Goal: Task Accomplishment & Management: Use online tool/utility

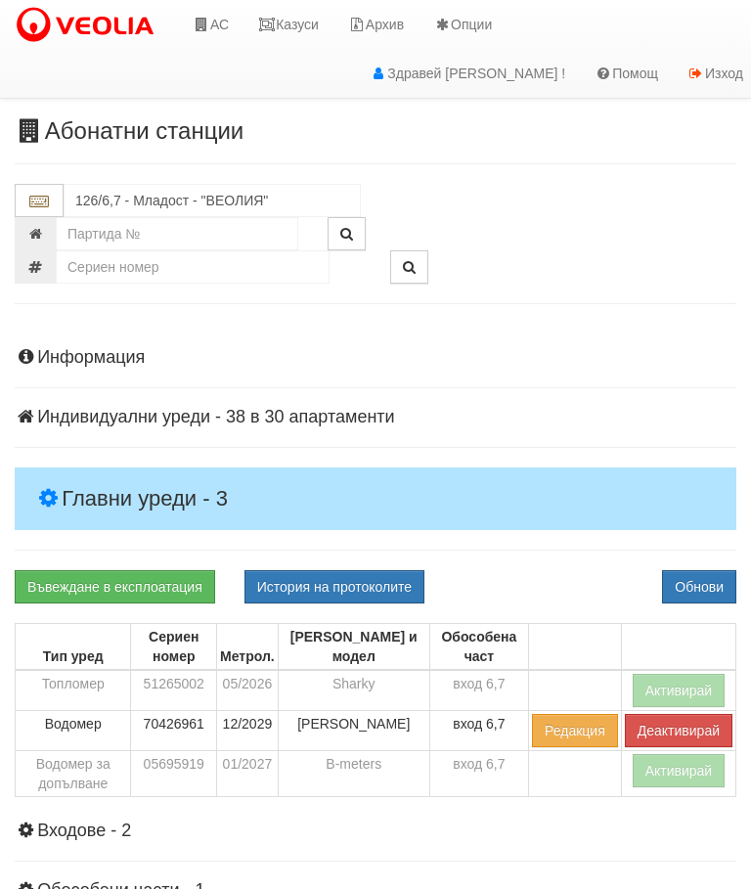
scroll to position [43, 0]
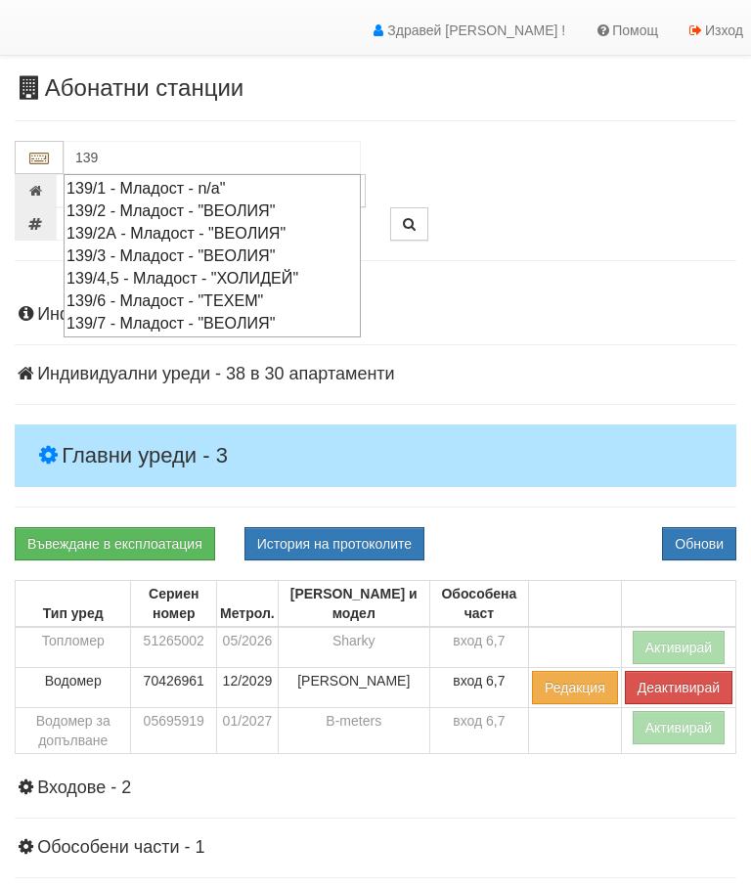
click at [183, 320] on div "139/7 - Младост - "ВЕОЛИЯ"" at bounding box center [212, 323] width 291 height 22
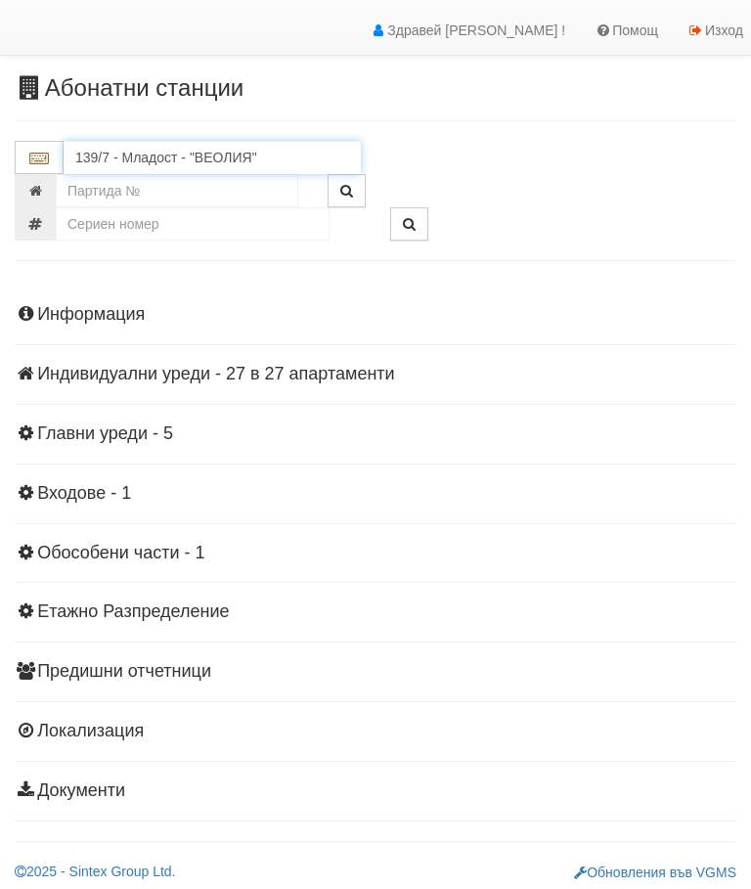
click at [182, 155] on input "139/7 - Младост - "ВЕОЛИЯ"" at bounding box center [212, 157] width 297 height 33
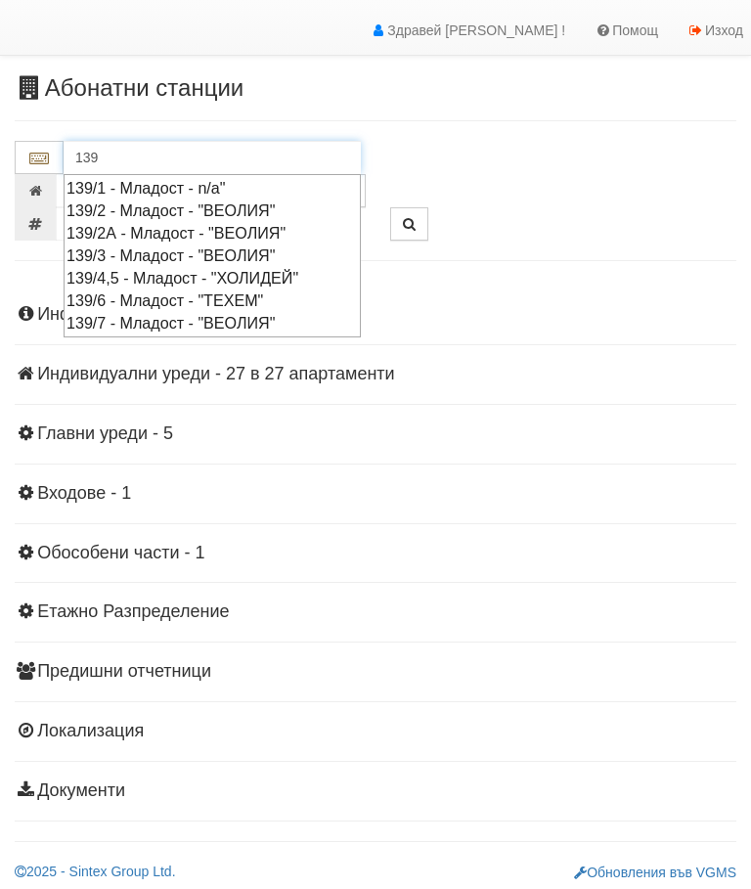
click at [183, 279] on div "139/4,5 - Младост - "ХОЛИДЕЙ"" at bounding box center [212, 278] width 291 height 22
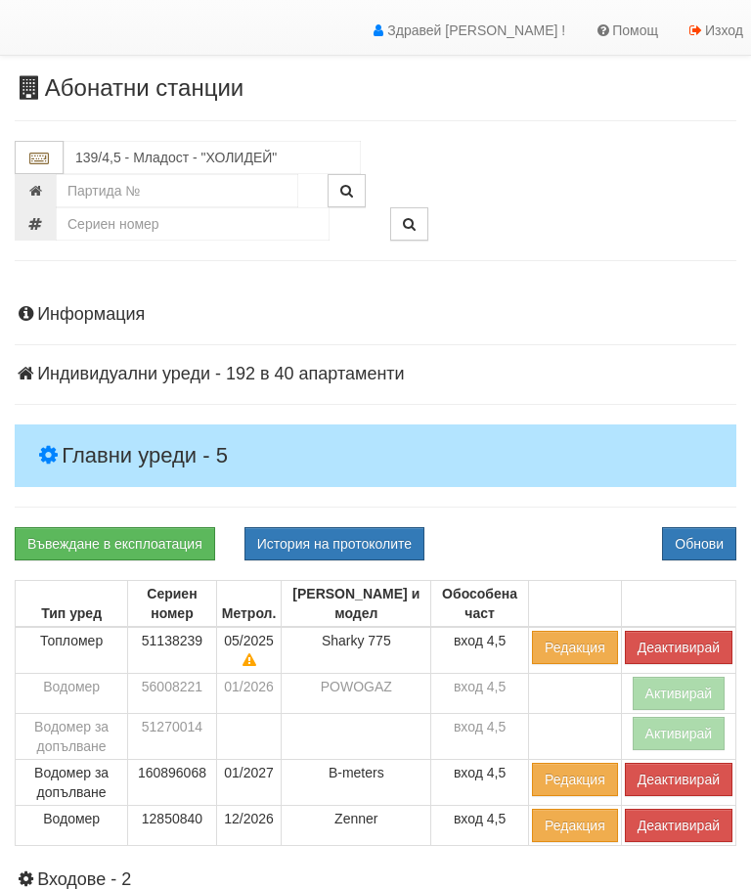
click at [167, 427] on h4 "Главни уреди - 5" at bounding box center [376, 455] width 722 height 63
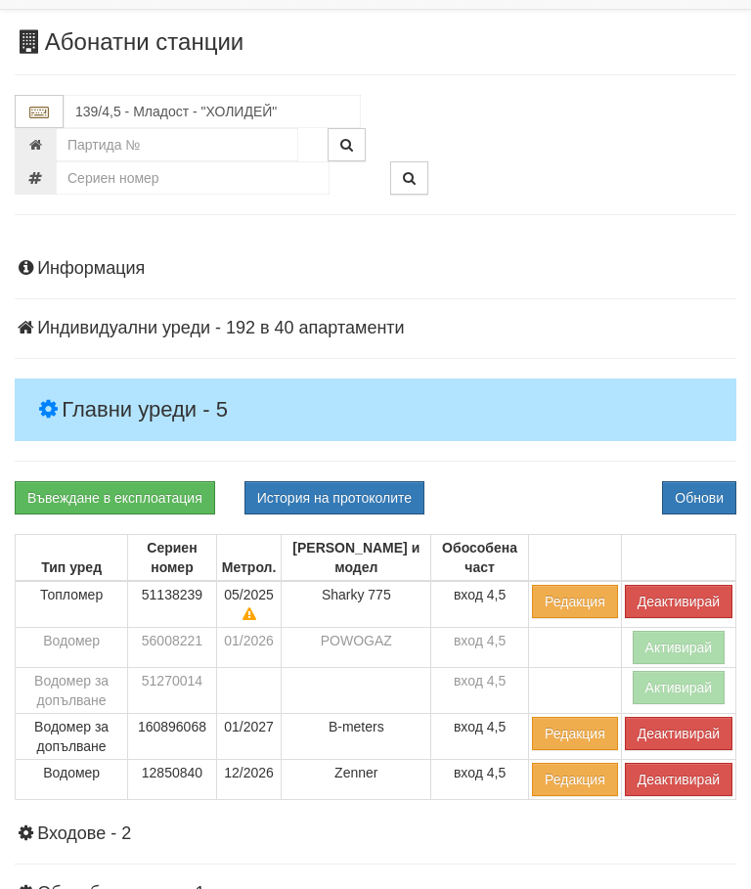
scroll to position [110, 0]
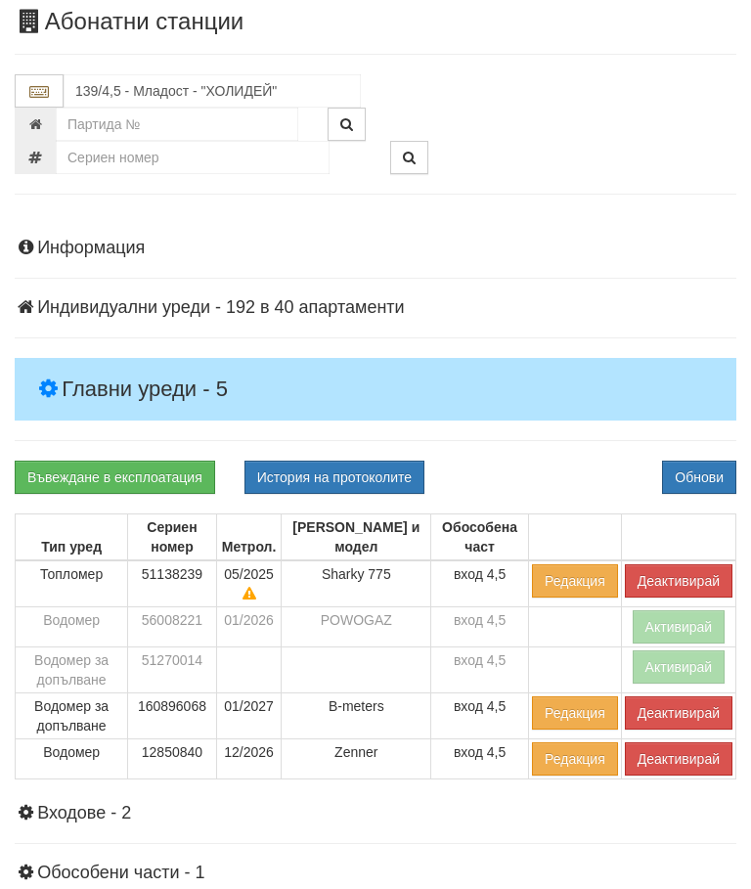
click at [665, 572] on button "Деактивирай" at bounding box center [679, 580] width 108 height 33
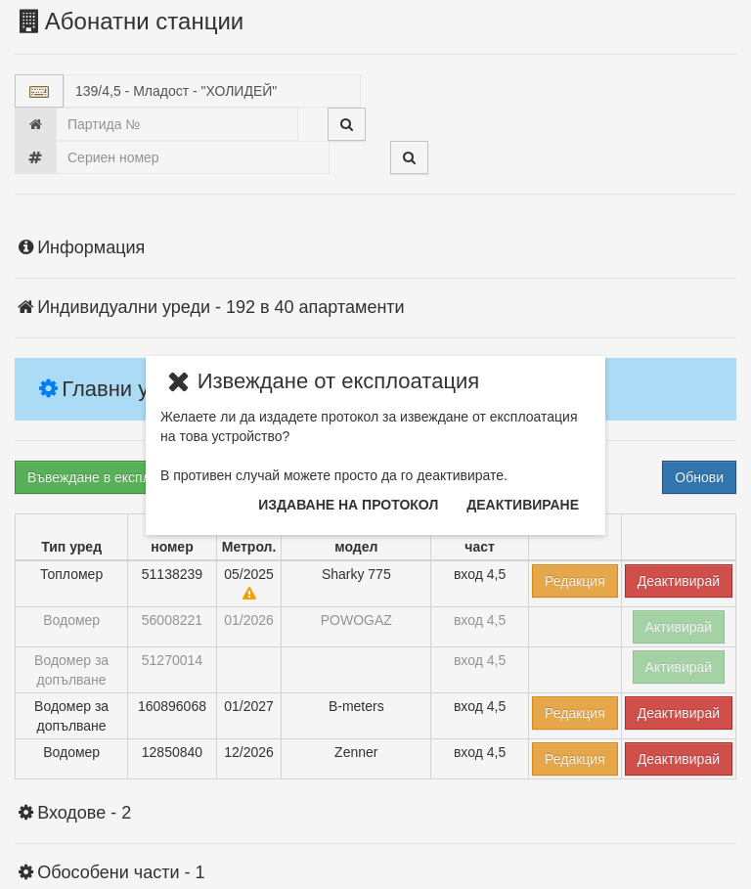
click at [371, 506] on button "Издаване на протокол" at bounding box center [347, 504] width 203 height 31
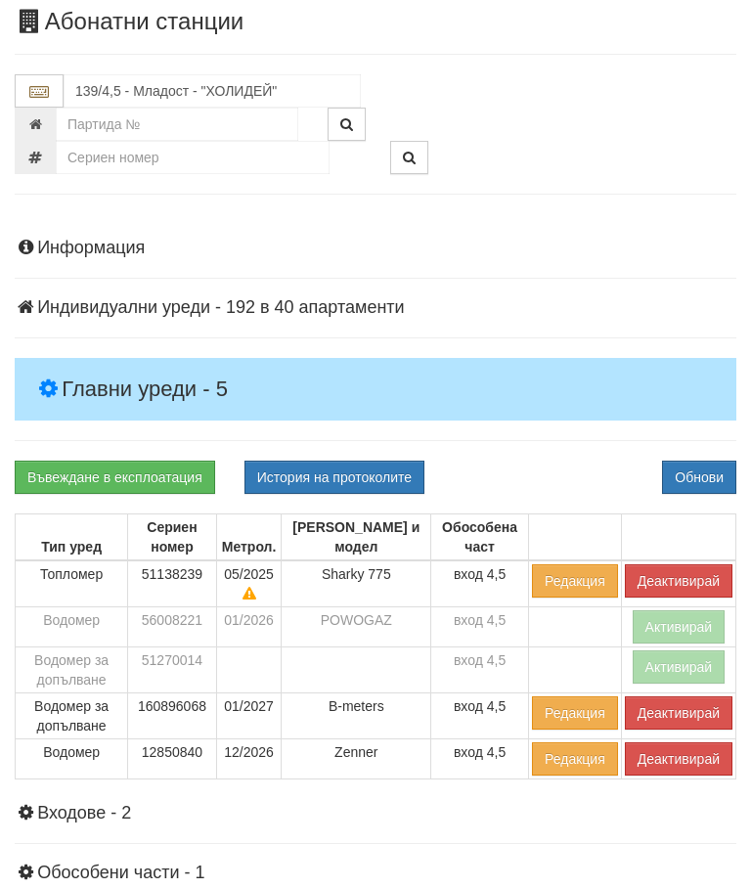
scroll to position [183, 0]
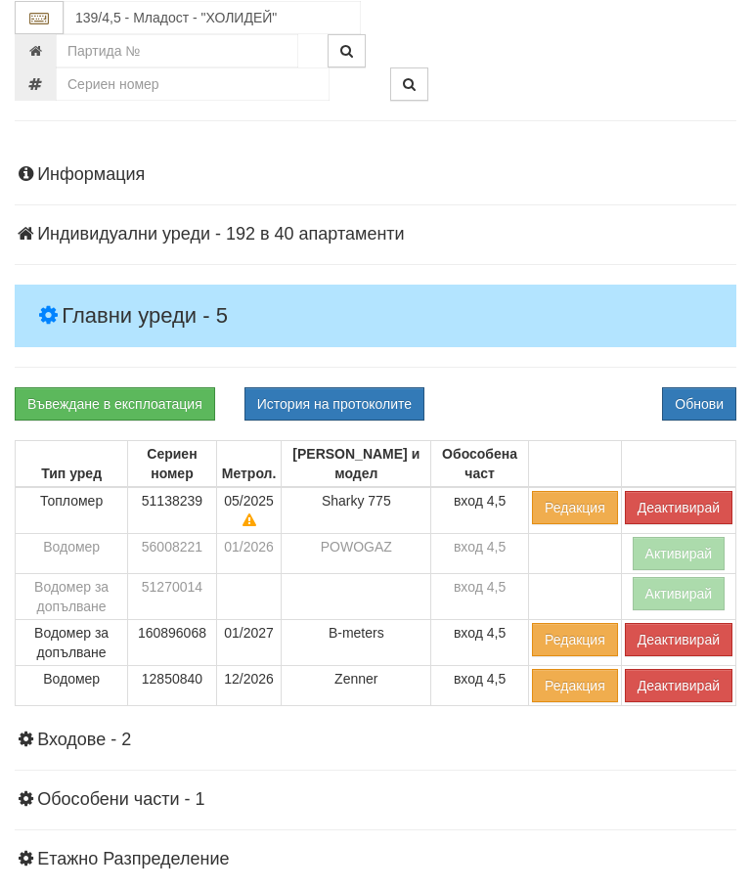
click at [551, 368] on div "Информация Параметри Брой Апартаменти: 40 Ползватели 07/2025 40 % 0 % 96" at bounding box center [376, 604] width 722 height 927
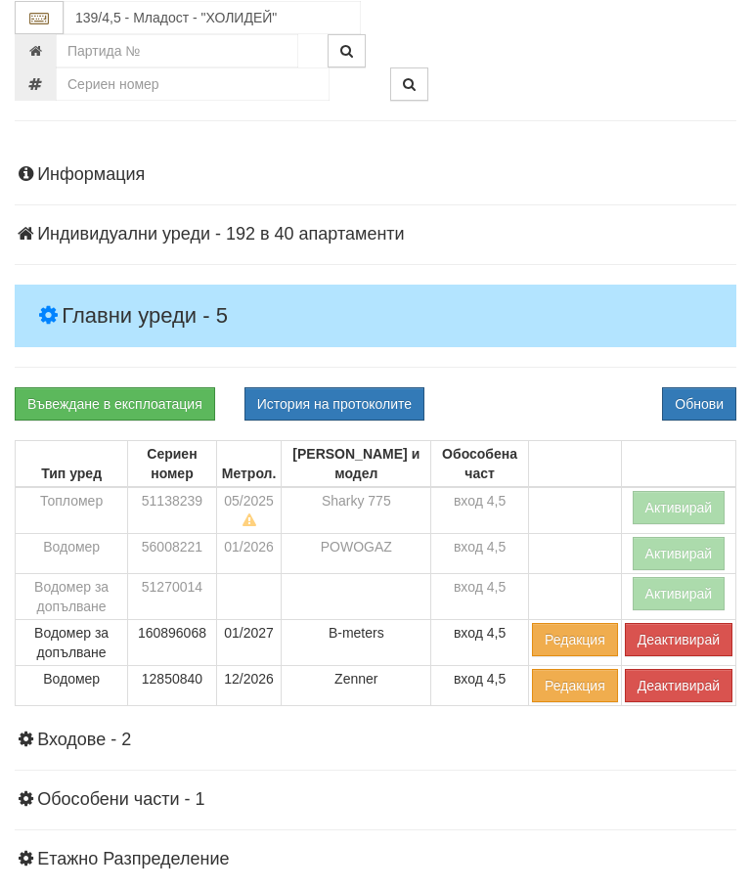
click at [681, 627] on button "Деактивирай" at bounding box center [679, 639] width 108 height 33
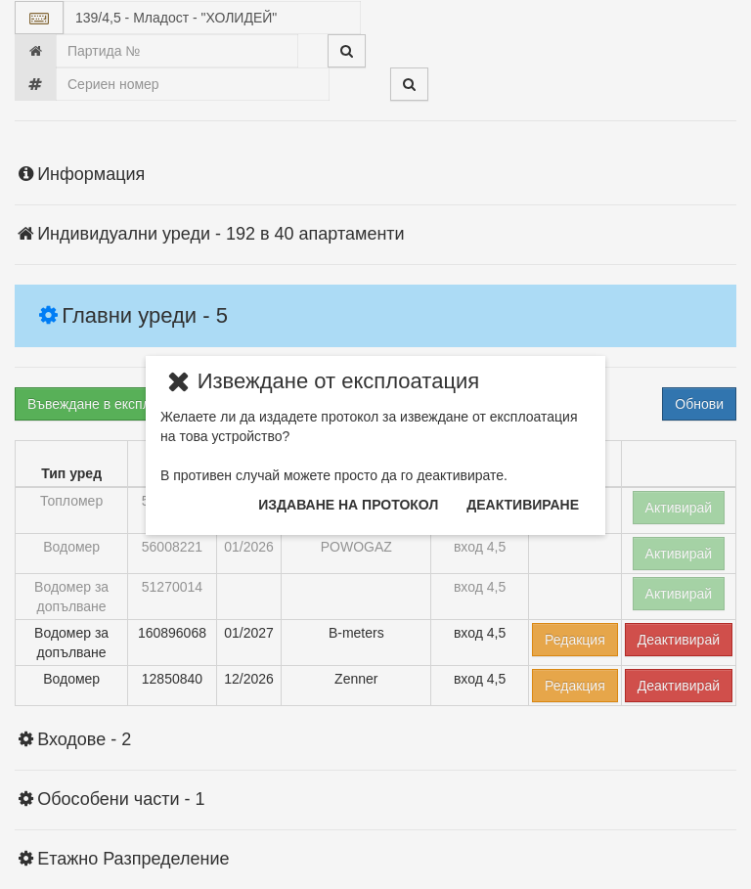
click at [392, 503] on button "Издаване на протокол" at bounding box center [347, 504] width 203 height 31
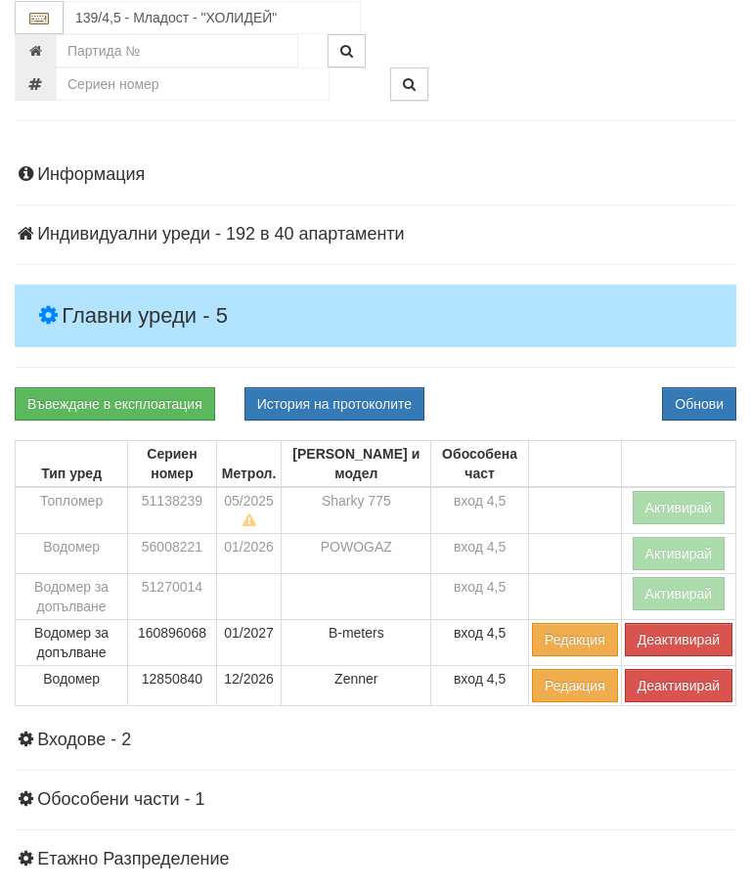
click at [577, 364] on div "Информация Параметри Брой Апартаменти: 40 Ползватели 07/2025 40 % 0 % 96" at bounding box center [376, 604] width 722 height 927
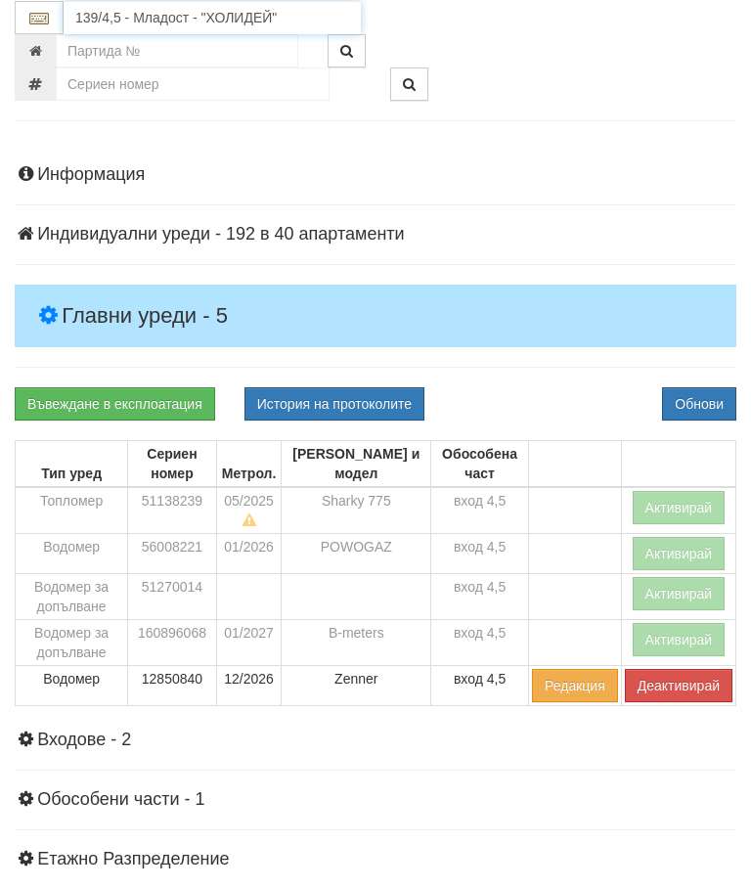
click at [183, 19] on input "139/4,5 - Младост - "ХОЛИДЕЙ"" at bounding box center [212, 17] width 297 height 33
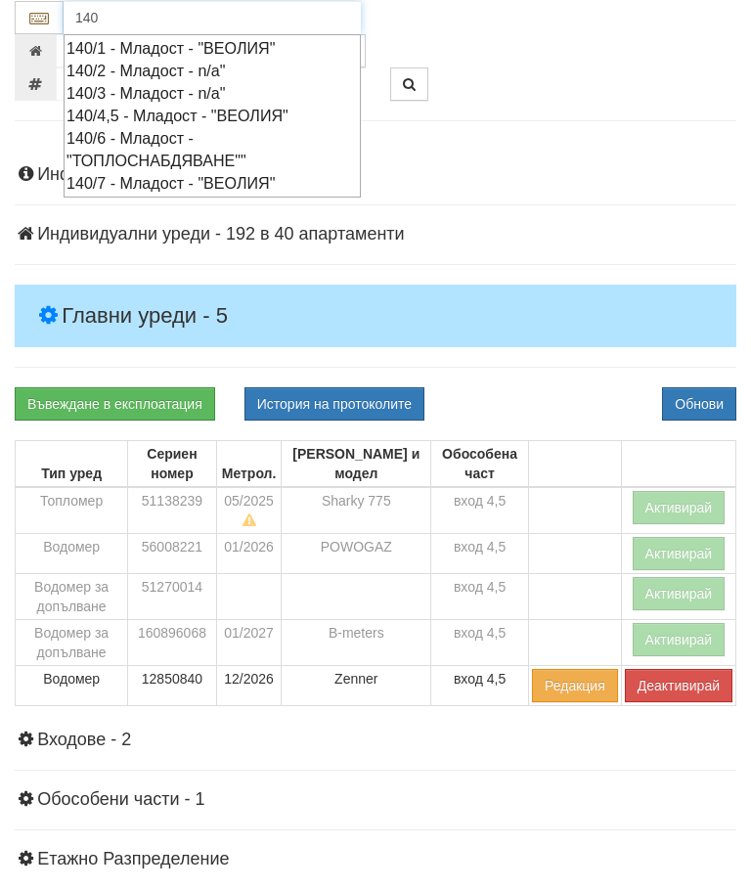
click at [172, 177] on div "140/7 - Младост - "ВЕОЛИЯ"" at bounding box center [212, 183] width 291 height 22
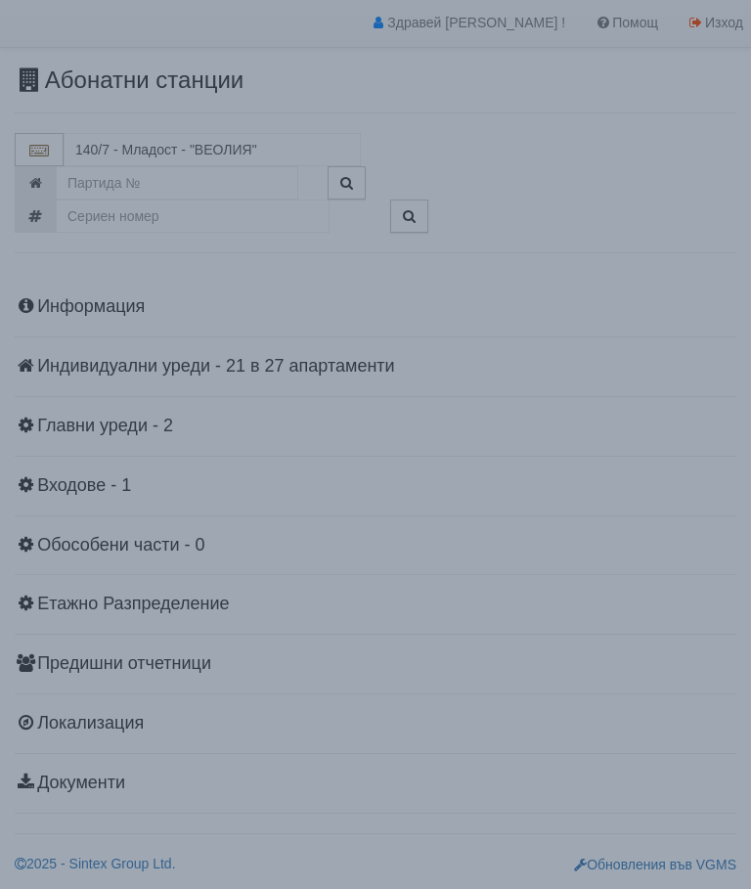
scroll to position [43, 0]
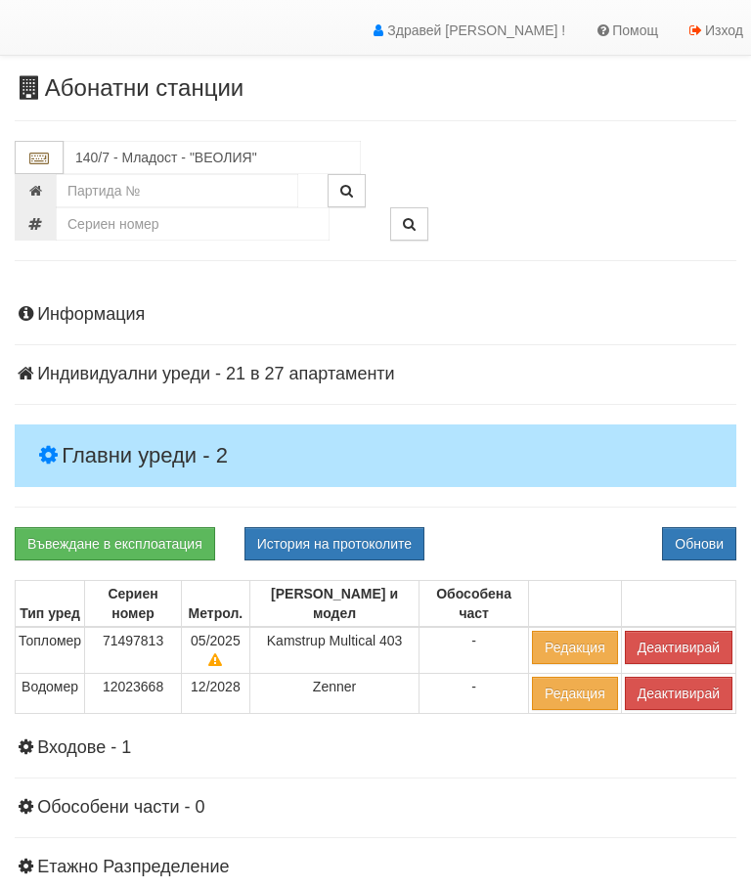
click at [139, 429] on h4 "Главни уреди - 2" at bounding box center [376, 455] width 722 height 63
click at [671, 640] on button "Деактивирай" at bounding box center [679, 647] width 108 height 33
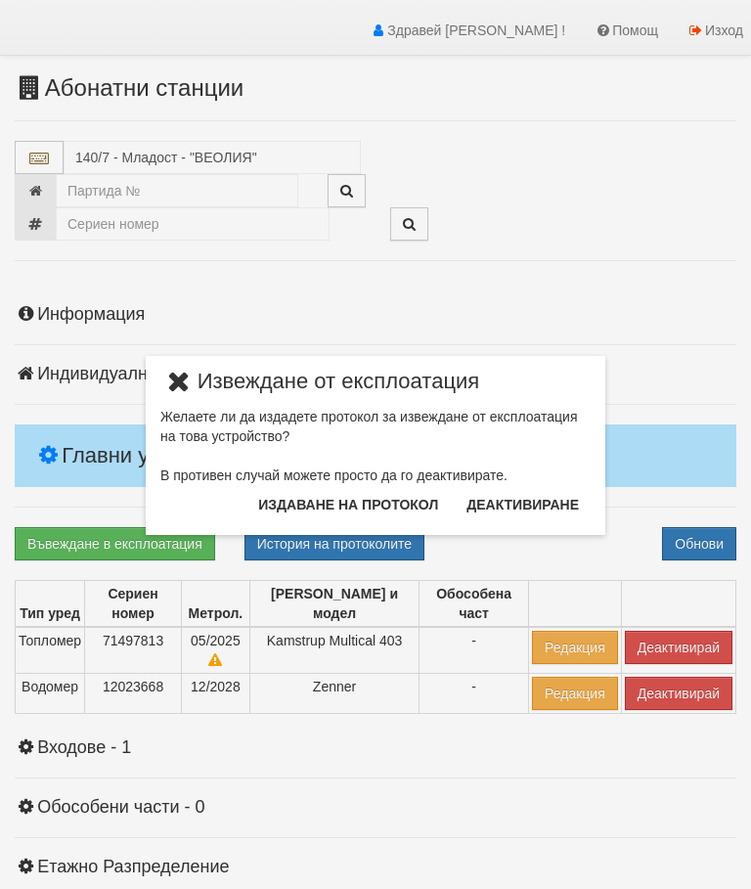
click at [296, 504] on button "Издаване на протокол" at bounding box center [347, 504] width 203 height 31
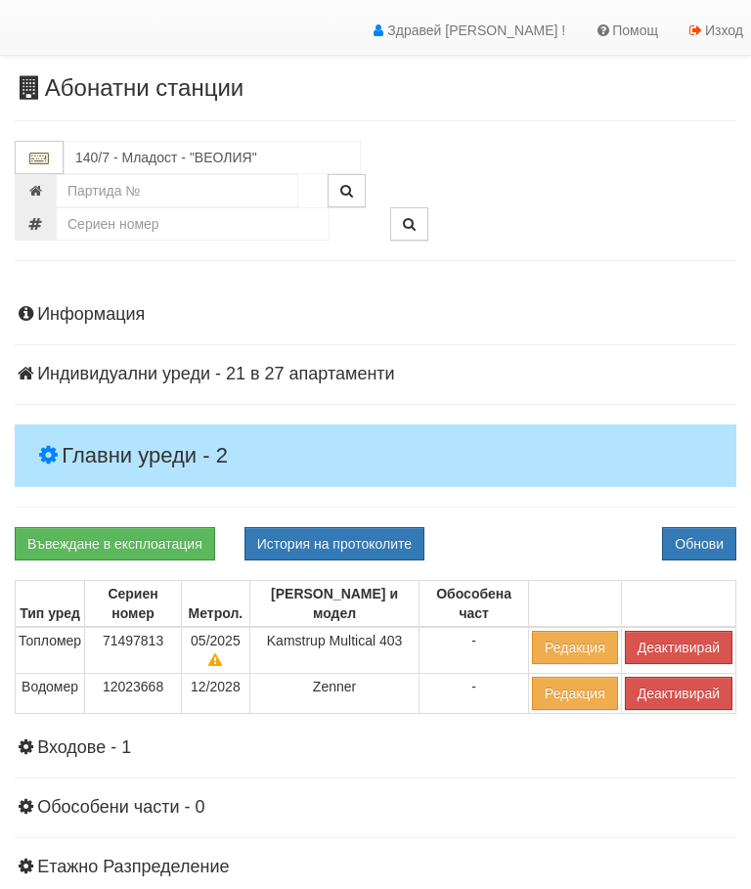
click at [562, 499] on div "Информация Параметри Брой Апартаменти: 27 Ползватели 07/2025 19 % 0 % 39" at bounding box center [376, 678] width 722 height 795
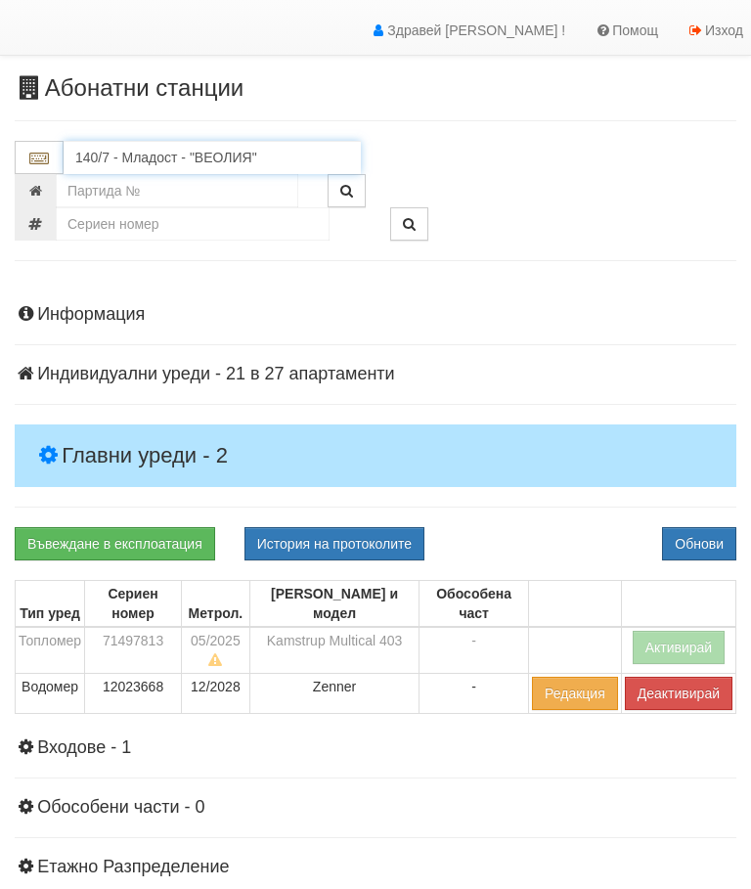
click at [180, 155] on input "140/7 - Младост - "ВЕОЛИЯ"" at bounding box center [212, 157] width 297 height 33
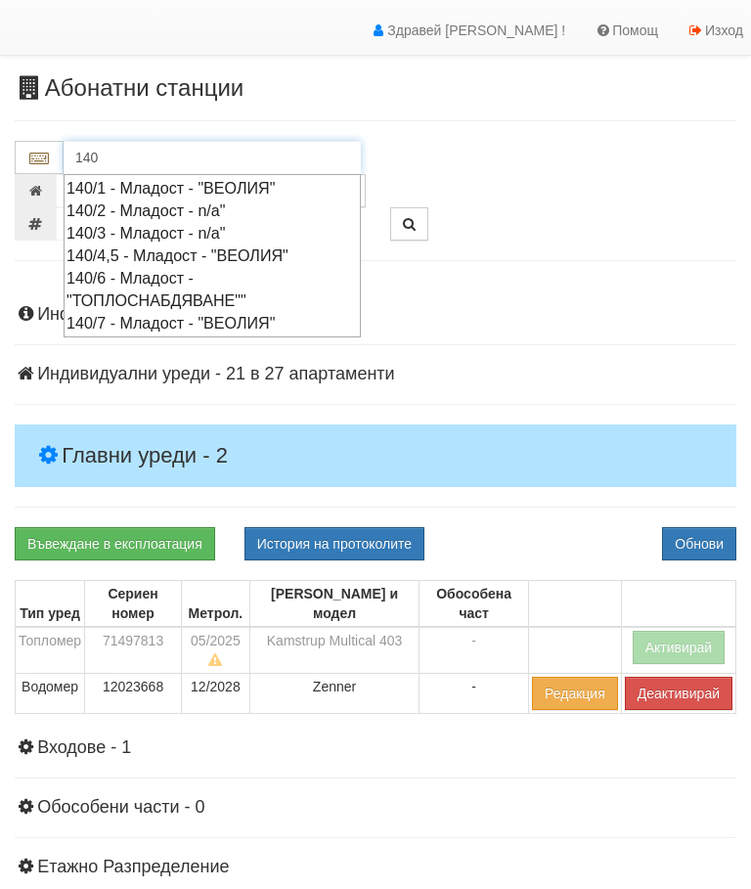
click at [199, 253] on div "140/4,5 - Младост - "ВЕОЛИЯ"" at bounding box center [212, 256] width 291 height 22
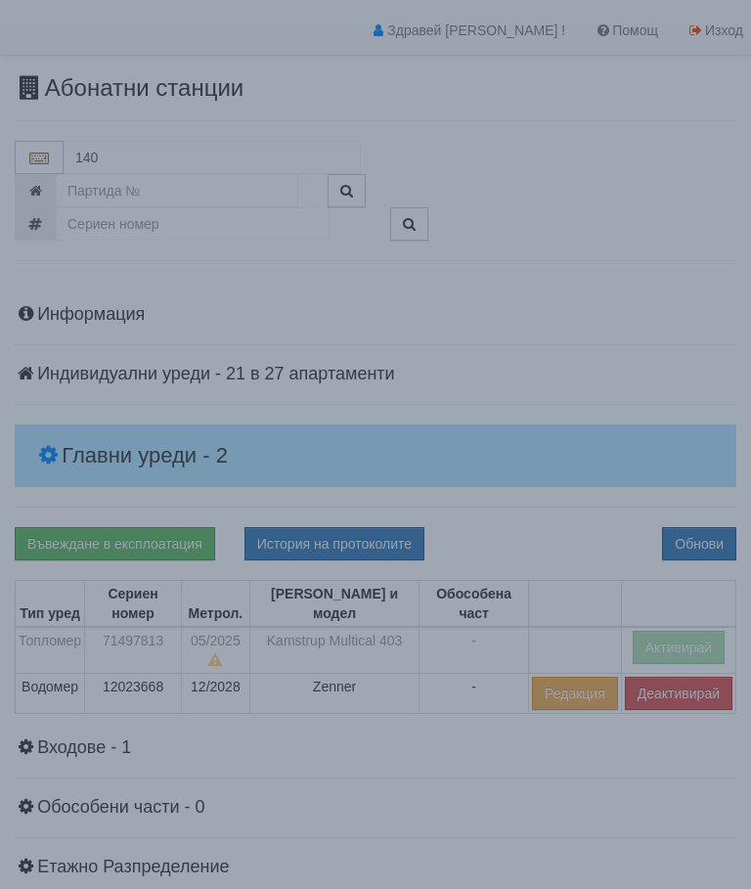
type input "140/4,5 - Младост - "ВЕОЛИЯ""
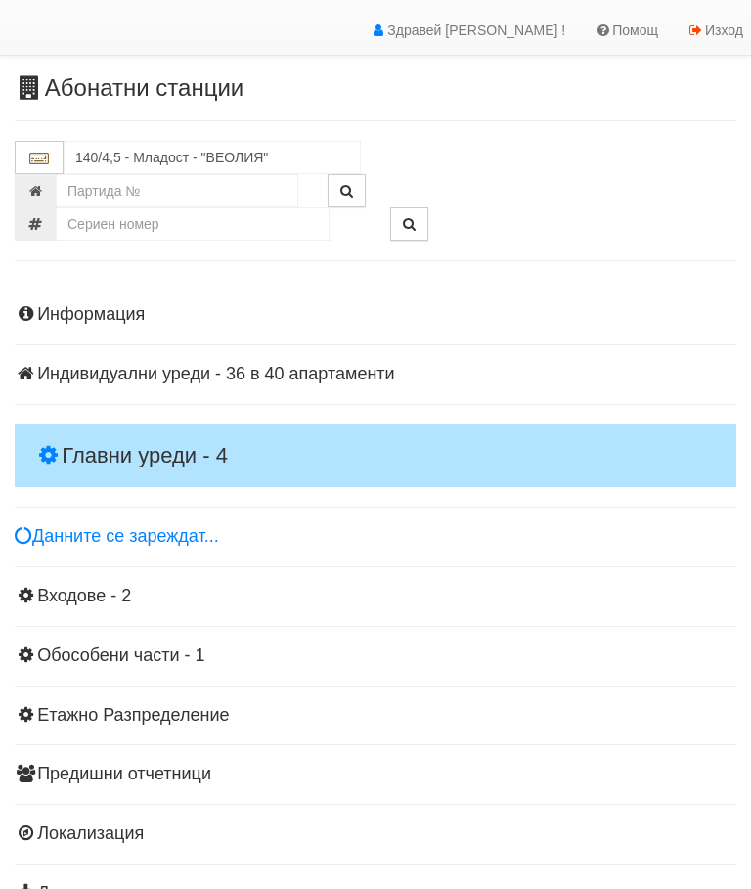
click at [145, 432] on h4 "Главни уреди - 4" at bounding box center [376, 455] width 722 height 63
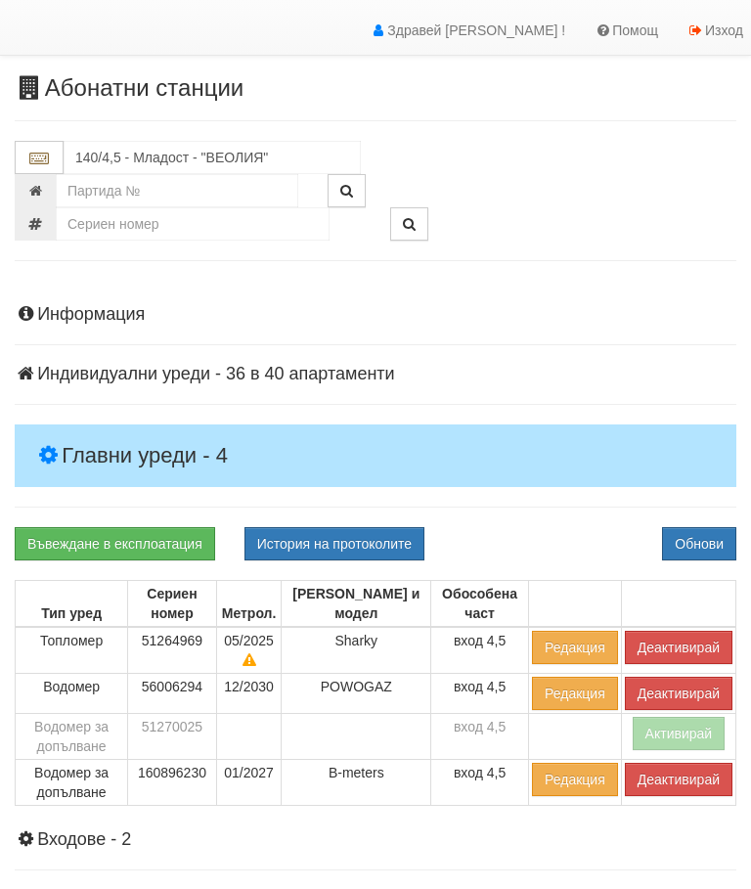
click at [678, 631] on button "Деактивирай" at bounding box center [679, 647] width 108 height 33
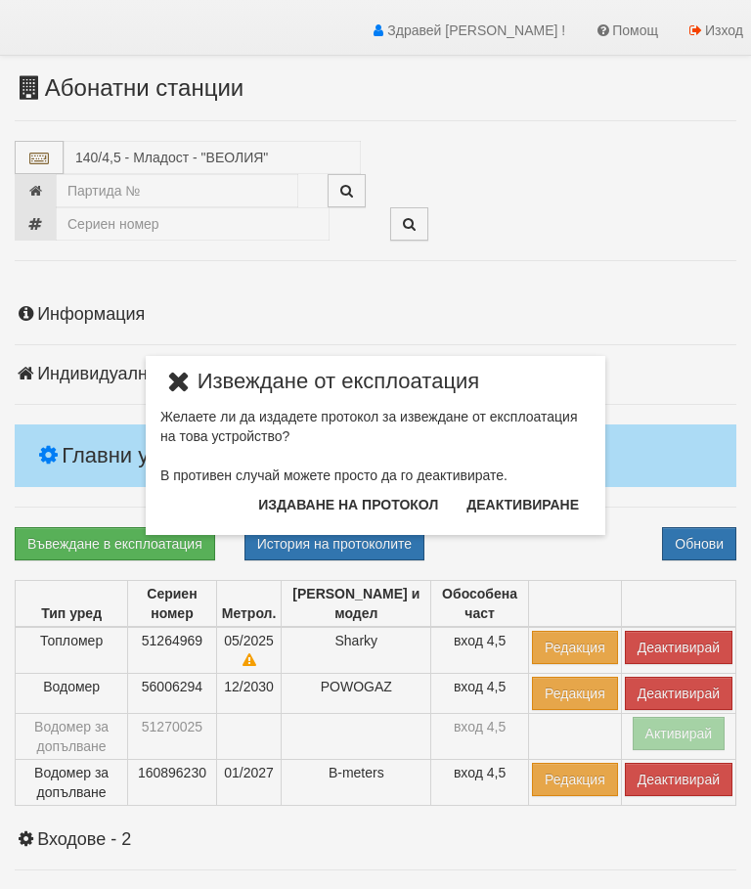
click at [362, 502] on button "Издаване на протокол" at bounding box center [347, 504] width 203 height 31
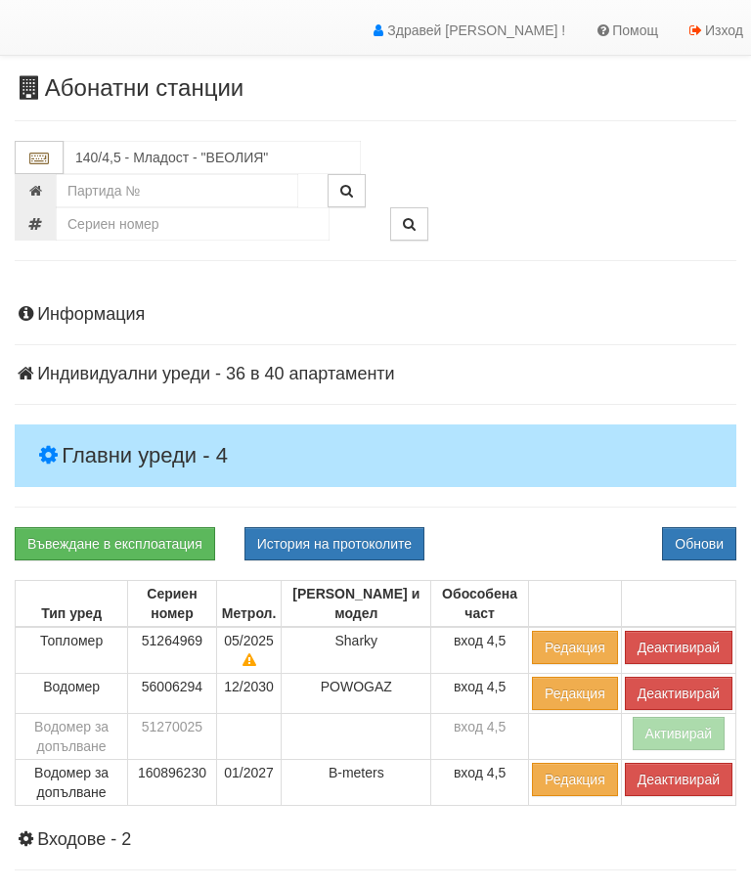
click at [546, 517] on div "Информация Параметри Брой Апартаменти: 40 Ползватели 07/2025 63 % 0 % 57" at bounding box center [376, 724] width 722 height 887
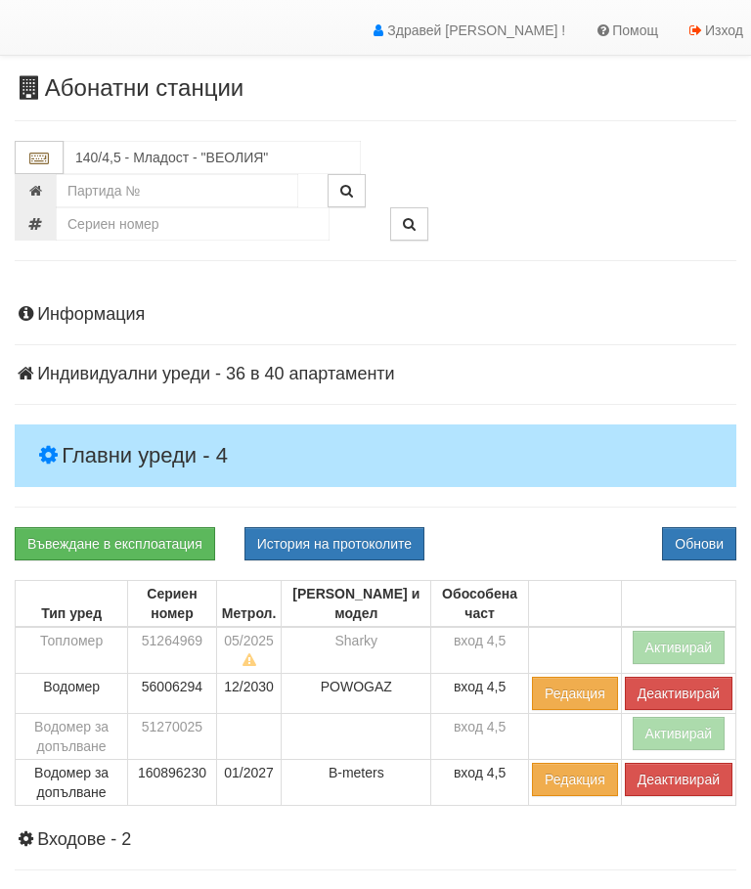
click at [659, 772] on button "Деактивирай" at bounding box center [679, 779] width 108 height 33
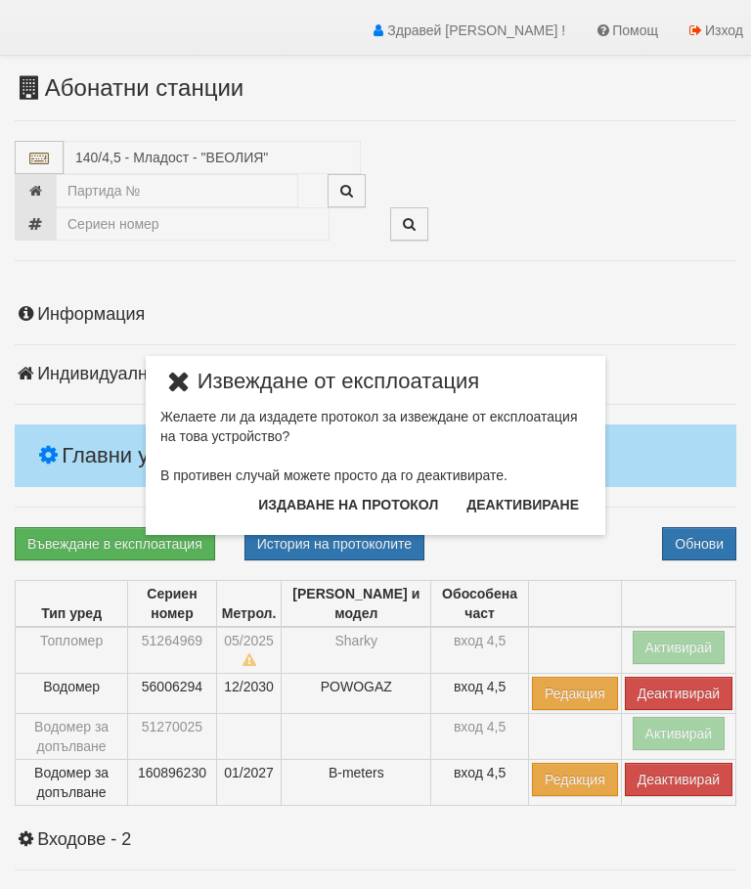
click at [378, 506] on button "Издаване на протокол" at bounding box center [347, 504] width 203 height 31
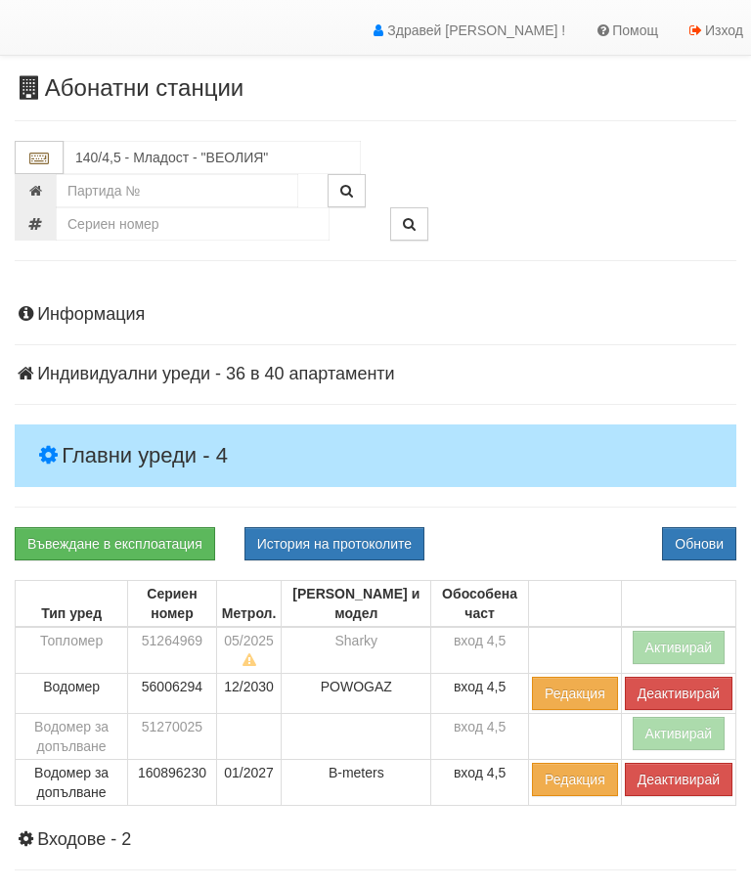
click at [564, 527] on div "Въвеждане в експлоатация История на протоколите Обнови" at bounding box center [375, 543] width 751 height 33
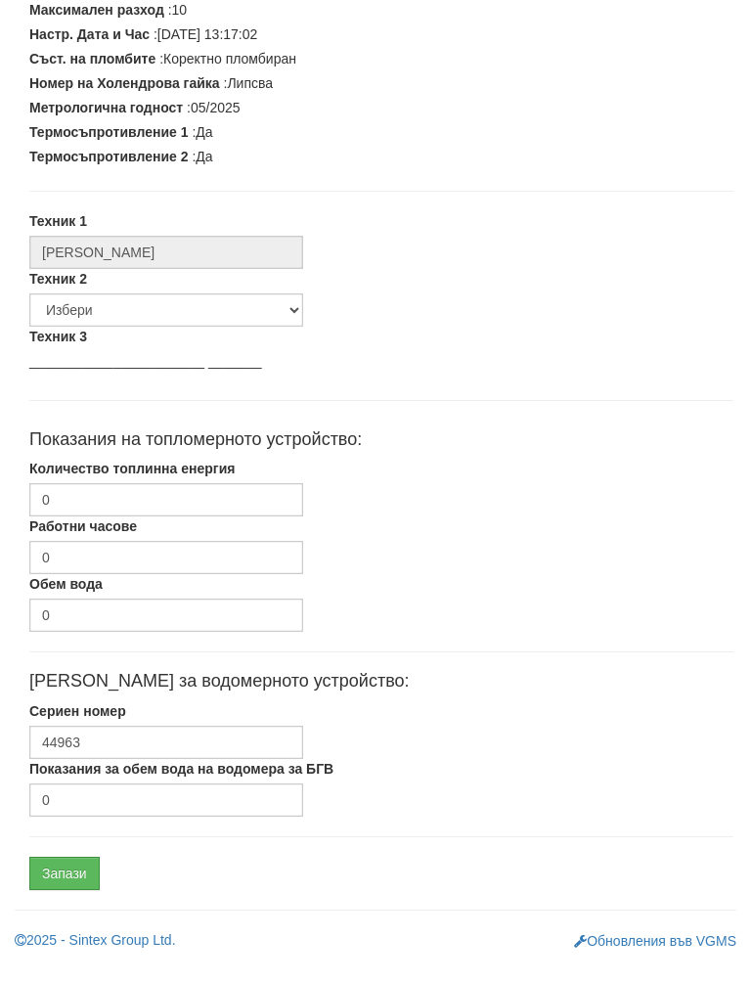
scroll to position [496, 0]
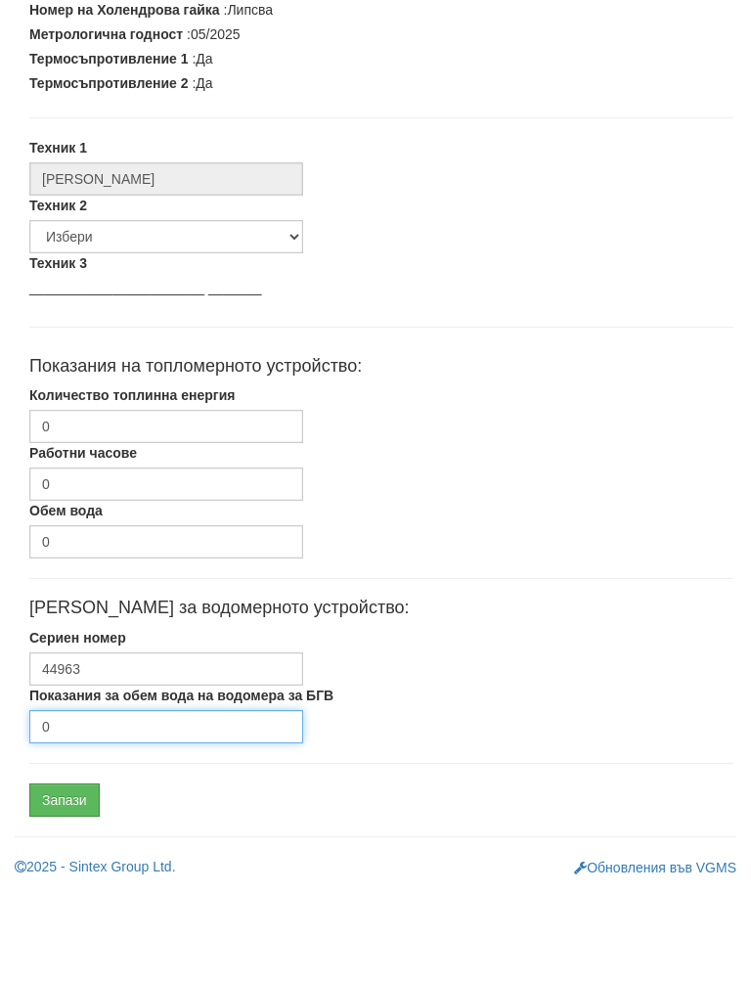
click at [137, 803] on input "0" at bounding box center [166, 819] width 274 height 33
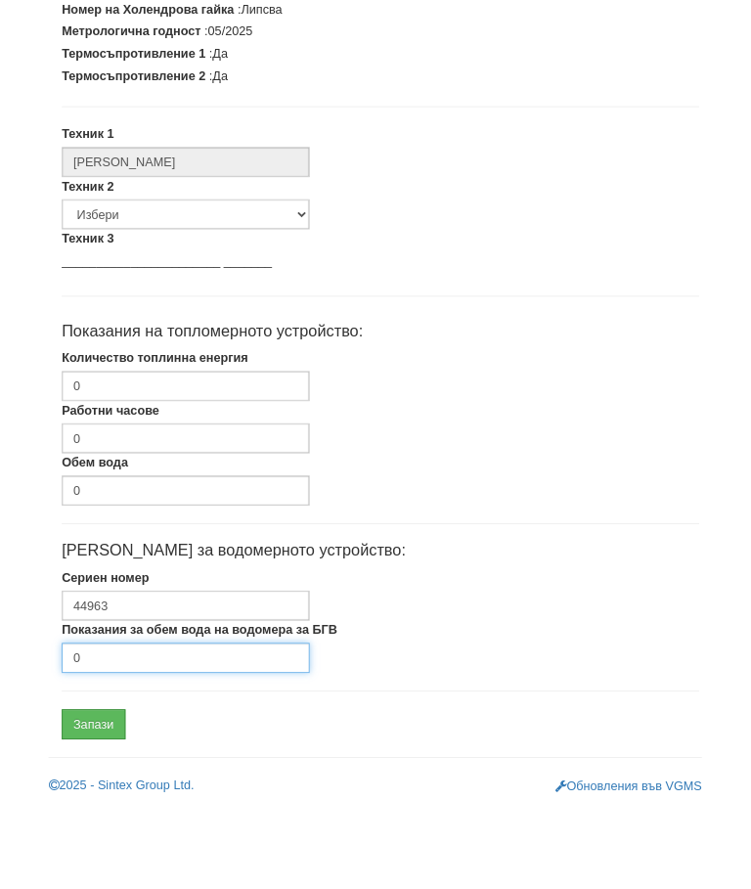
scroll to position [589, 0]
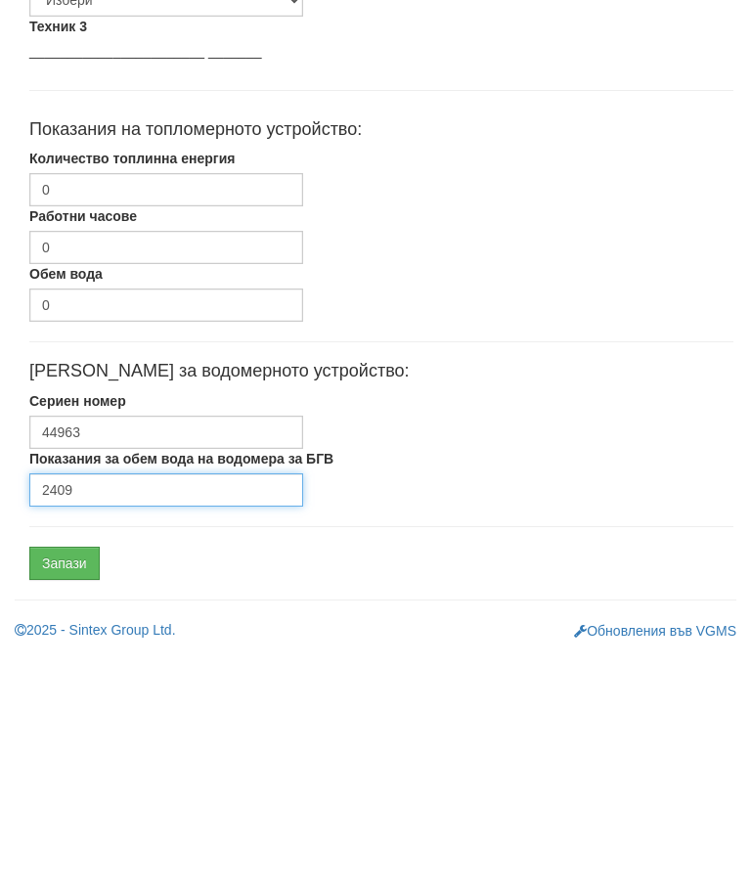
type input "2409"
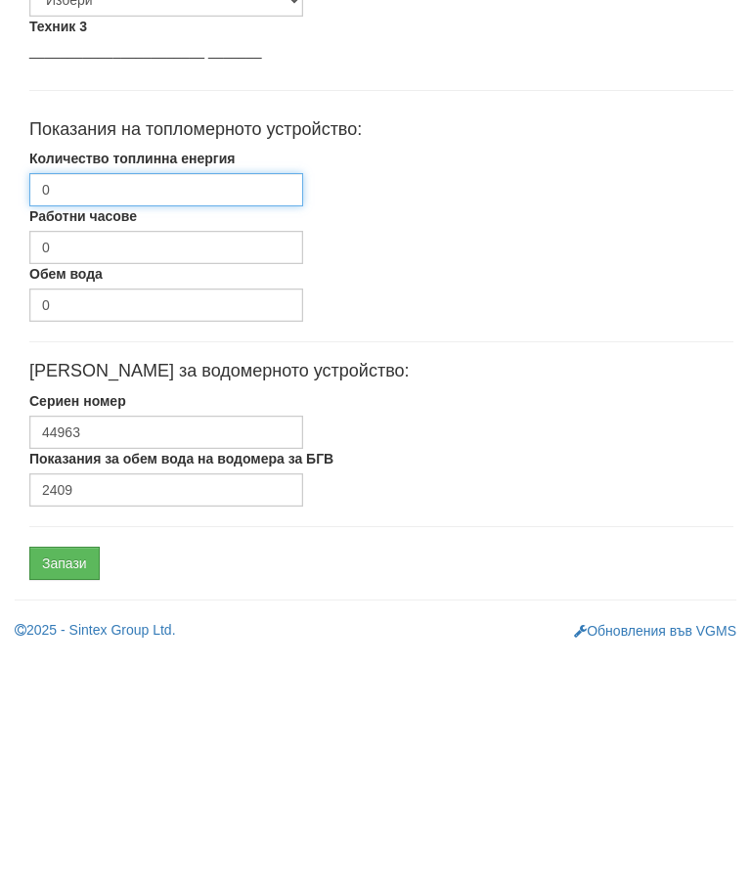
click at [201, 410] on input "0" at bounding box center [166, 426] width 274 height 33
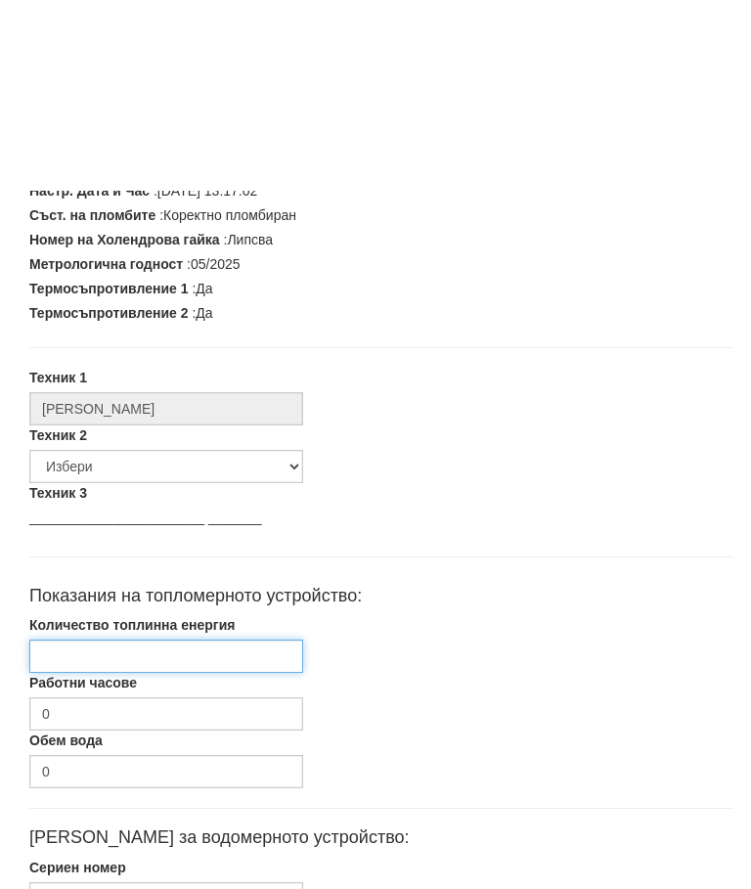
scroll to position [551, 0]
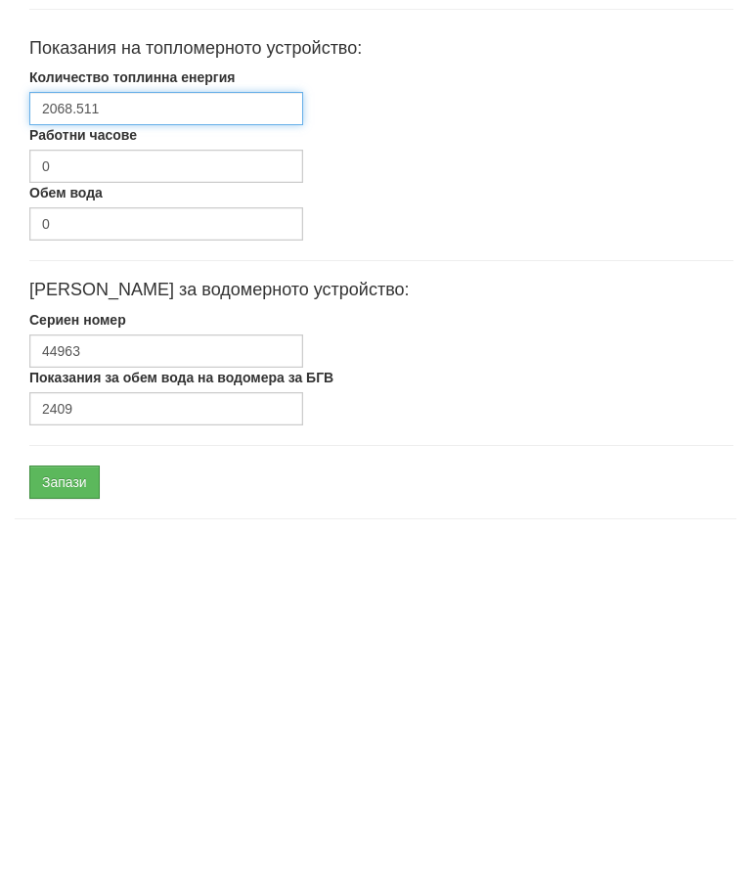
type input "2068.511"
click at [76, 822] on input "Запази" at bounding box center [64, 838] width 70 height 33
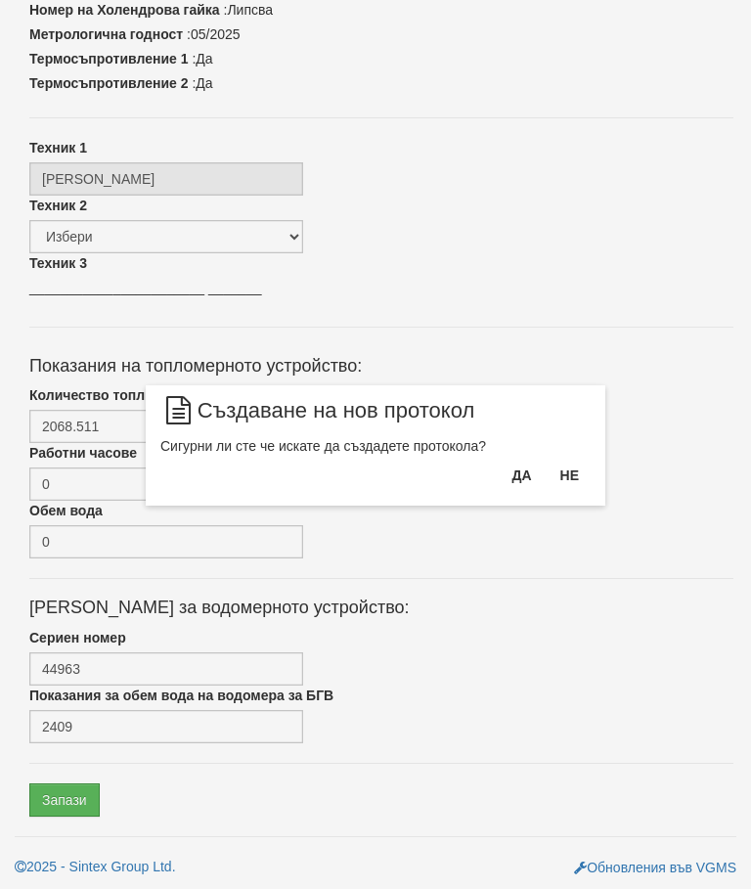
click at [514, 465] on button "Да" at bounding box center [521, 475] width 43 height 31
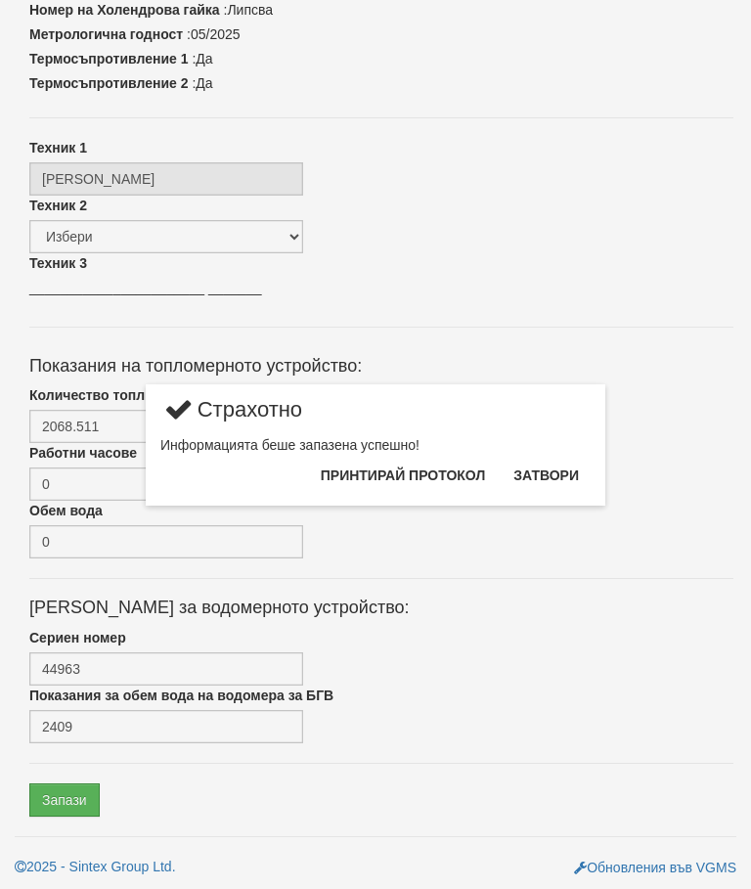
click at [564, 470] on button "Затвори" at bounding box center [546, 475] width 89 height 31
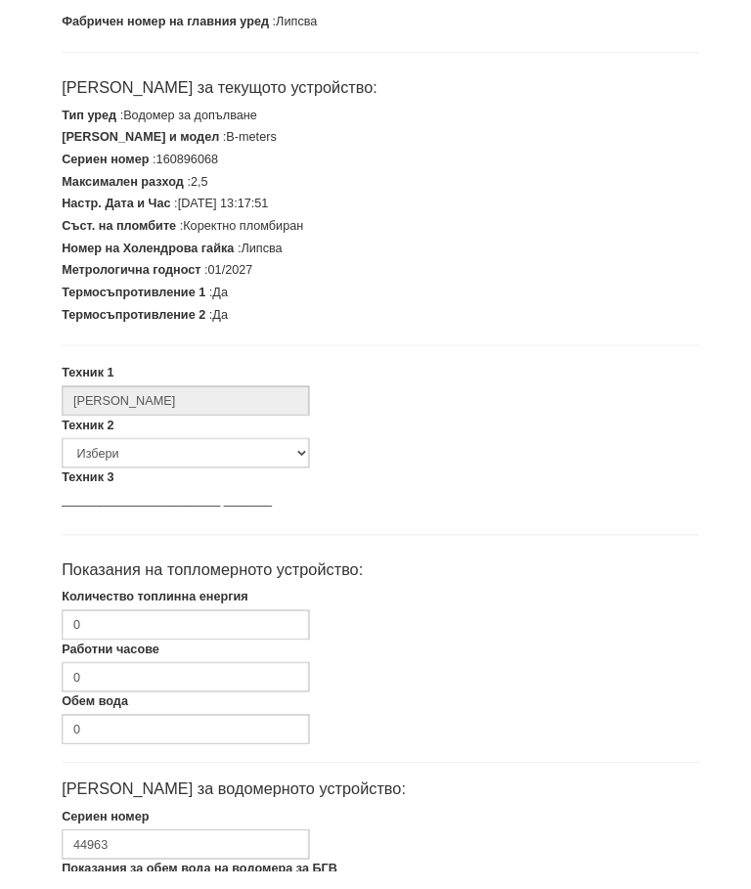
scroll to position [496, 0]
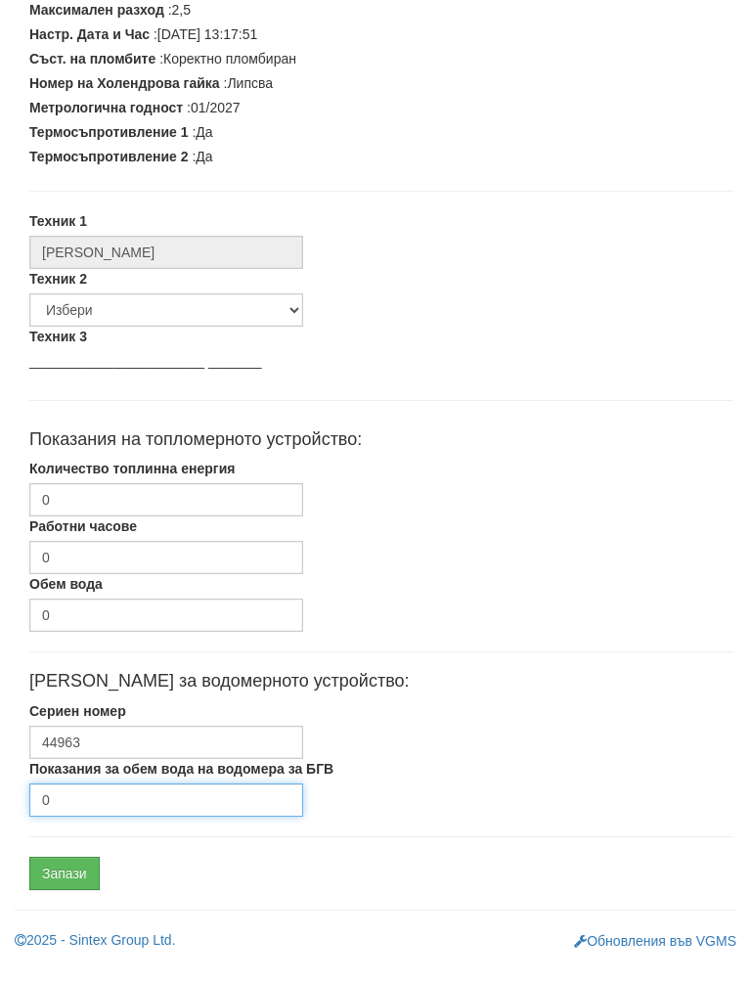
click at [103, 803] on input "0" at bounding box center [166, 819] width 274 height 33
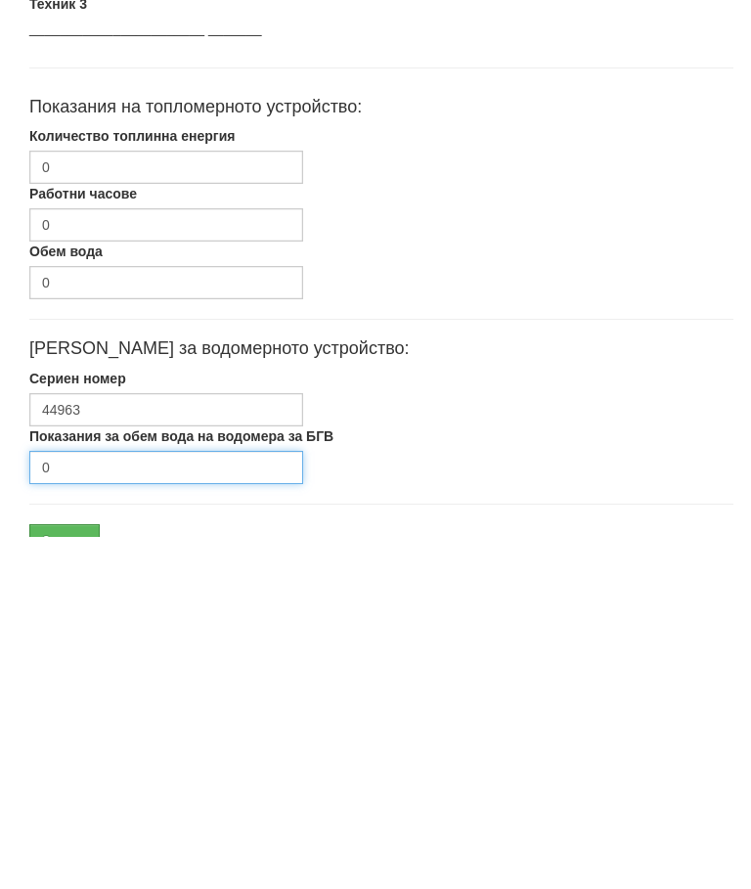
scroll to position [589, 0]
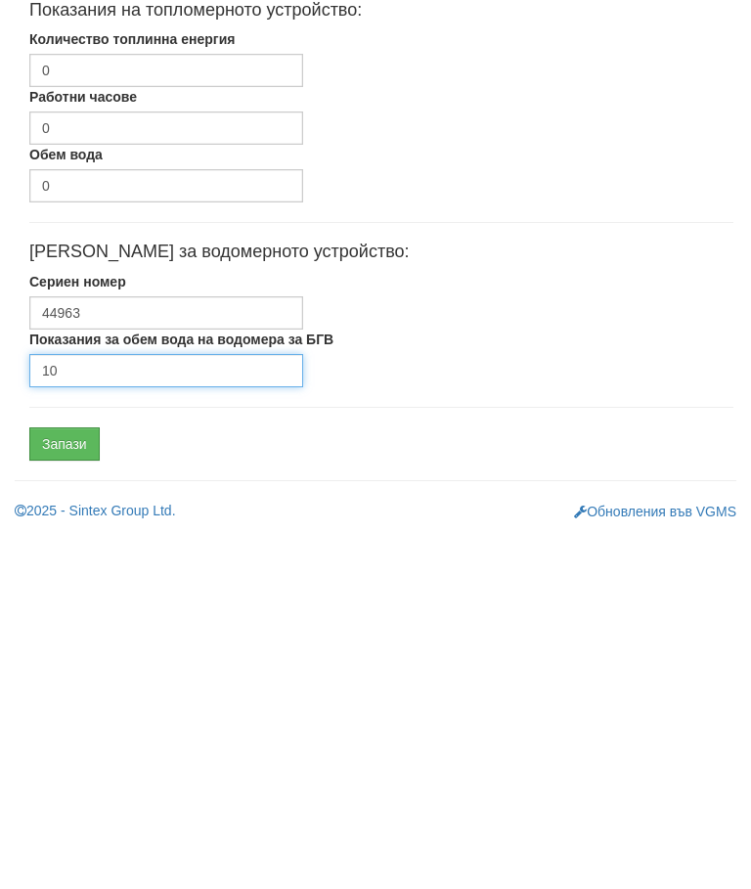
type input "10"
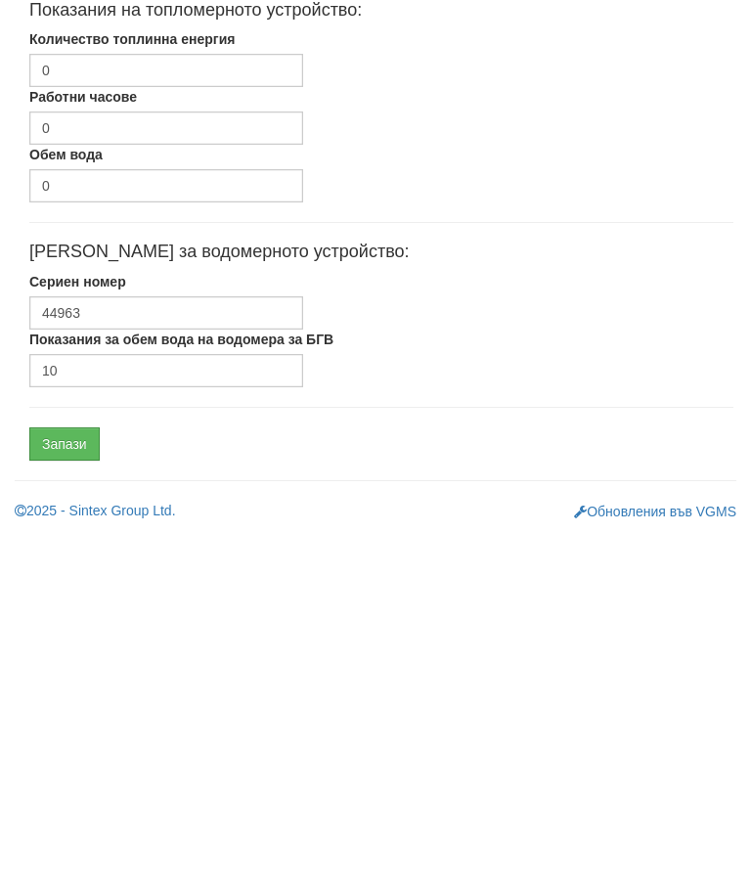
click at [70, 783] on input "Запази" at bounding box center [64, 799] width 70 height 33
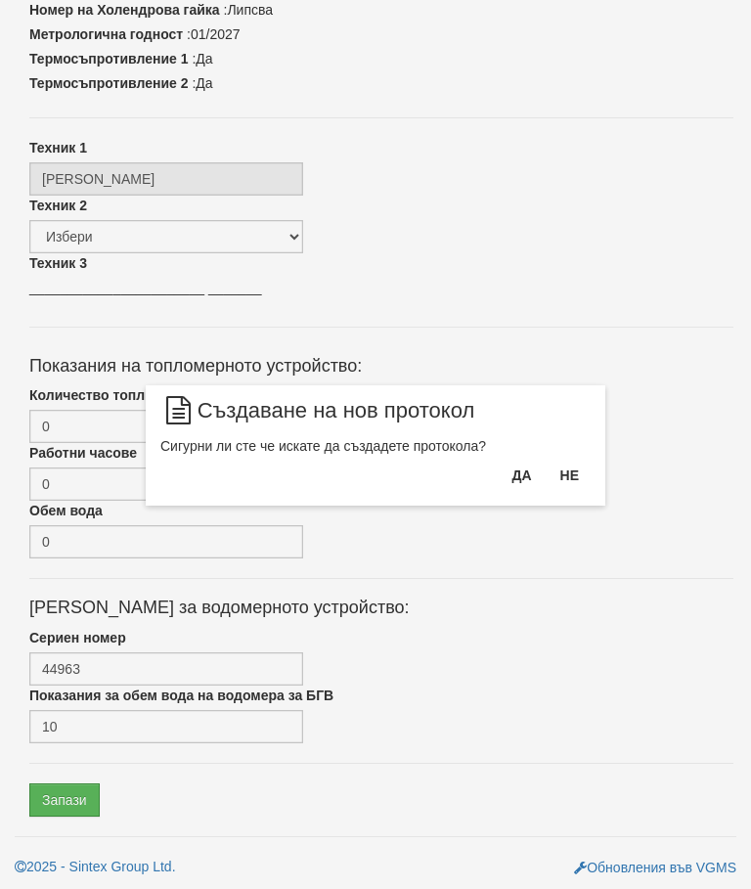
click at [508, 463] on button "Да" at bounding box center [521, 475] width 43 height 31
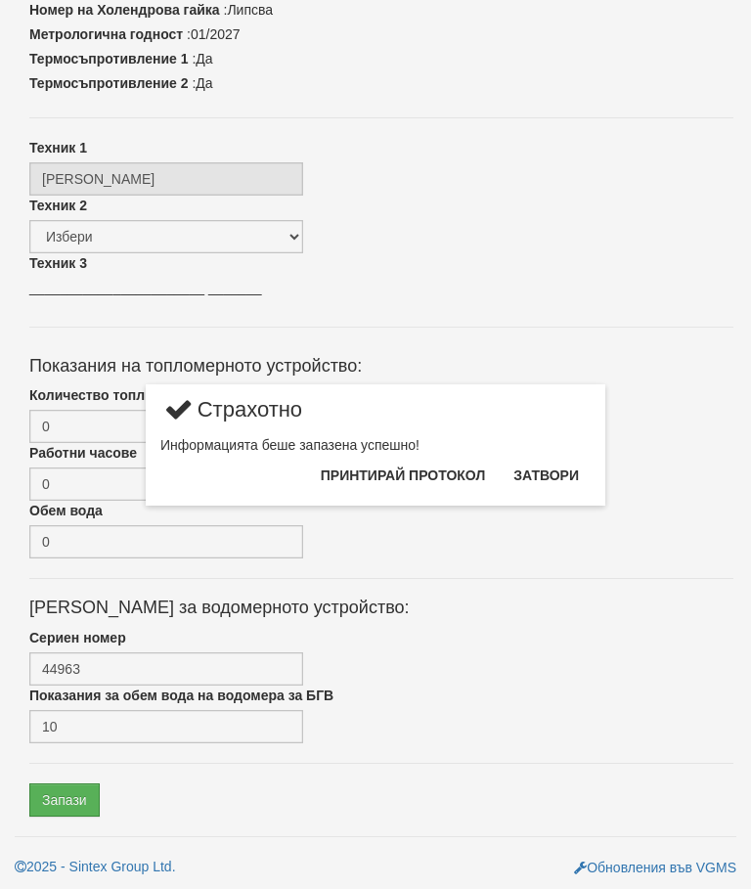
click at [551, 460] on button "Затвори" at bounding box center [546, 475] width 89 height 31
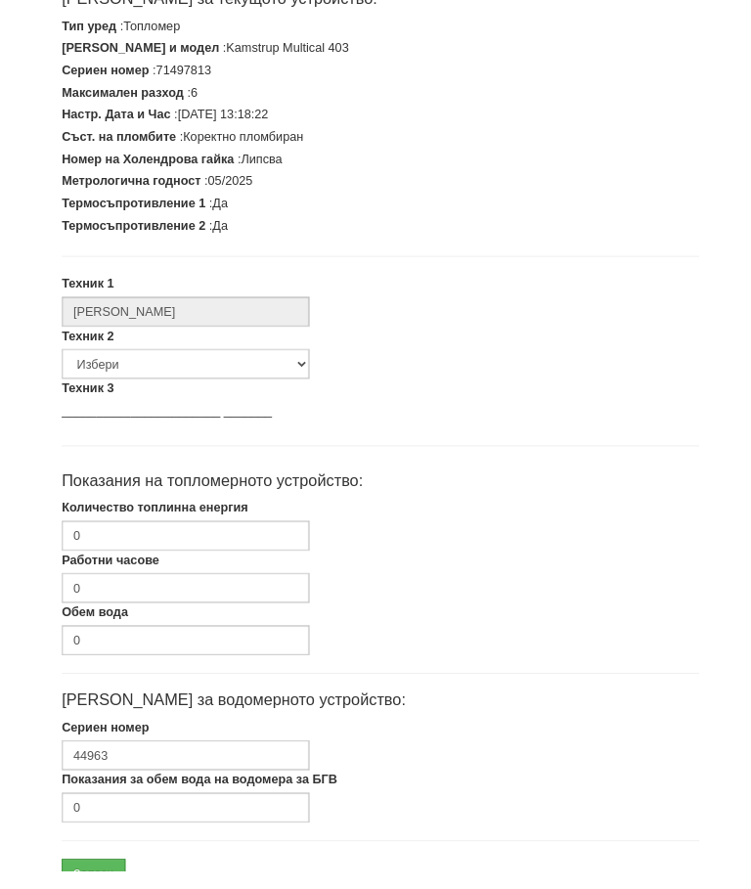
scroll to position [496, 0]
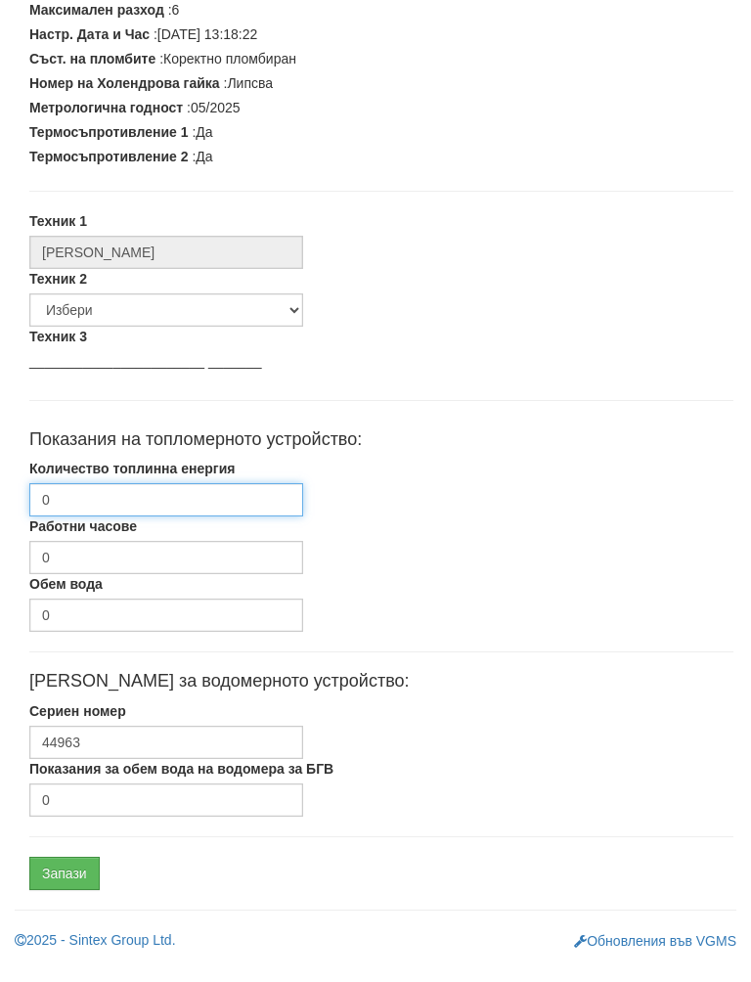
click at [172, 503] on input "0" at bounding box center [166, 519] width 274 height 33
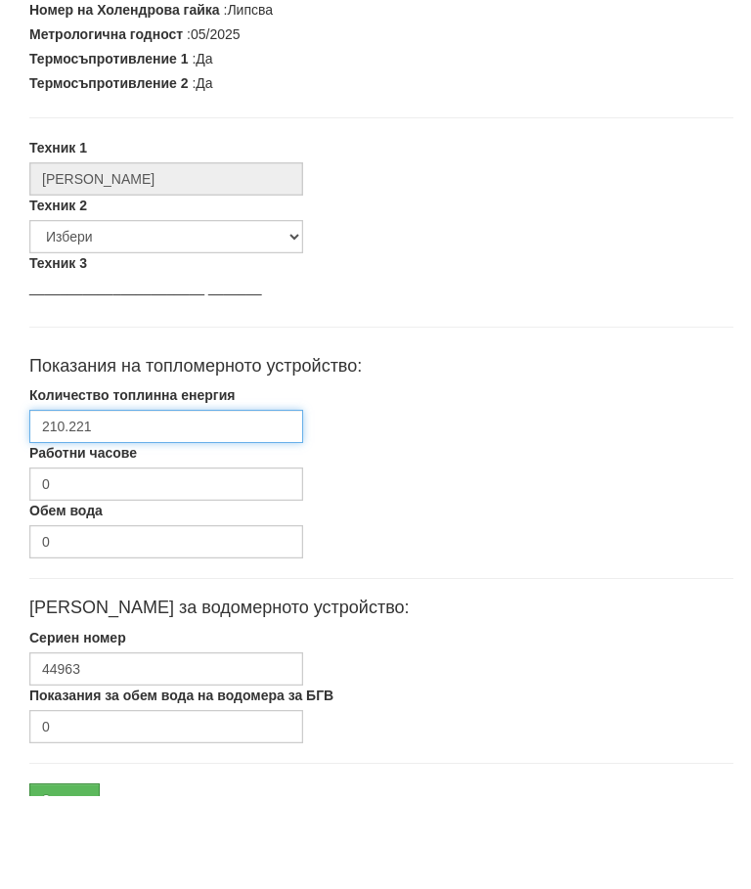
scroll to position [589, 0]
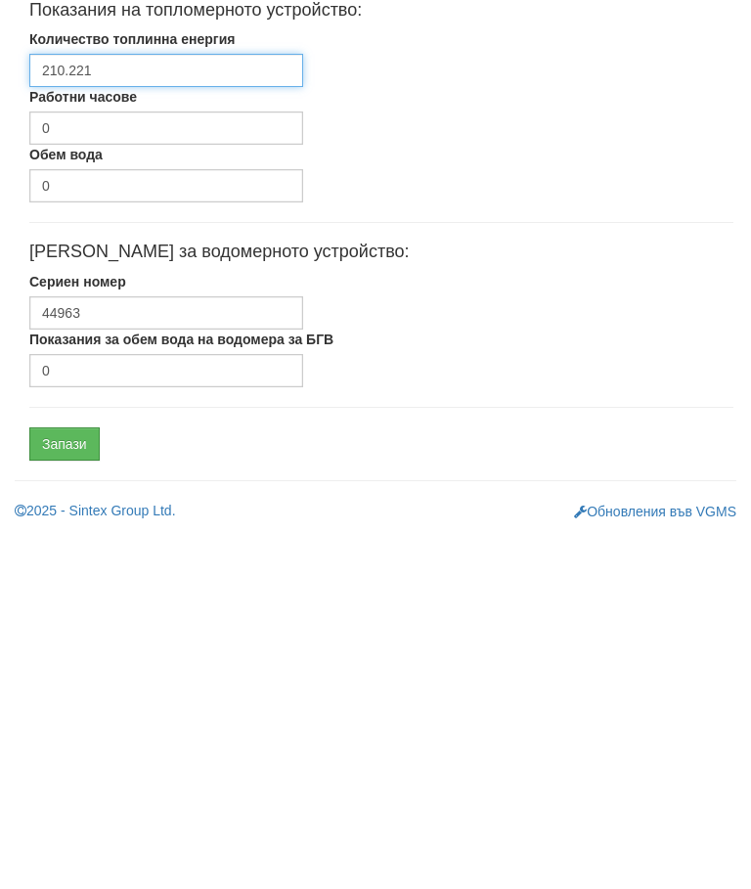
type input "210.221"
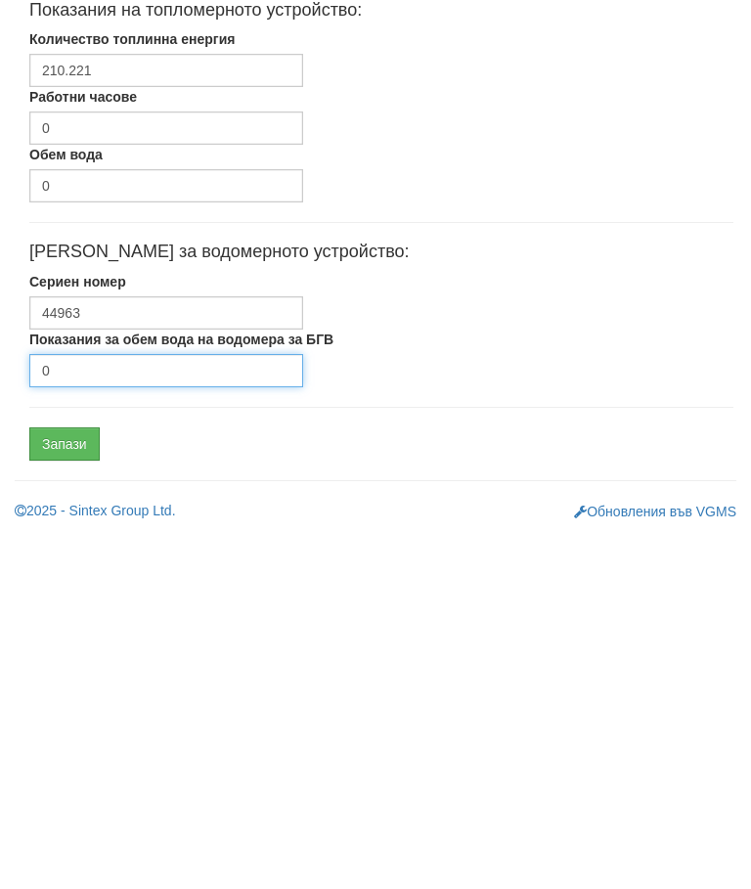
click at [131, 710] on input "0" at bounding box center [166, 726] width 274 height 33
type input "1819"
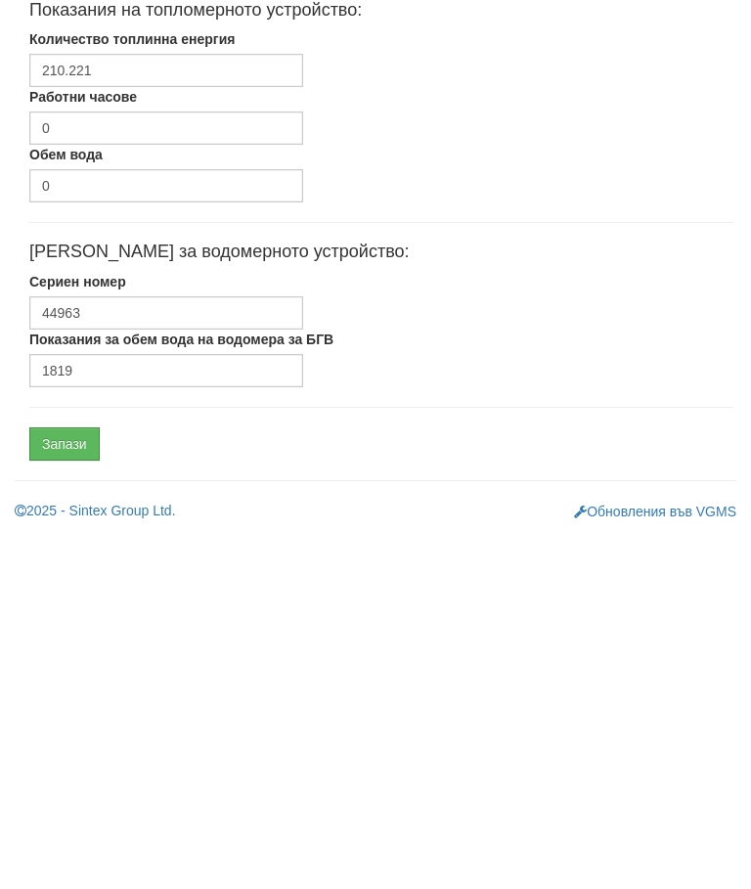
click at [83, 783] on input "Запази" at bounding box center [64, 799] width 70 height 33
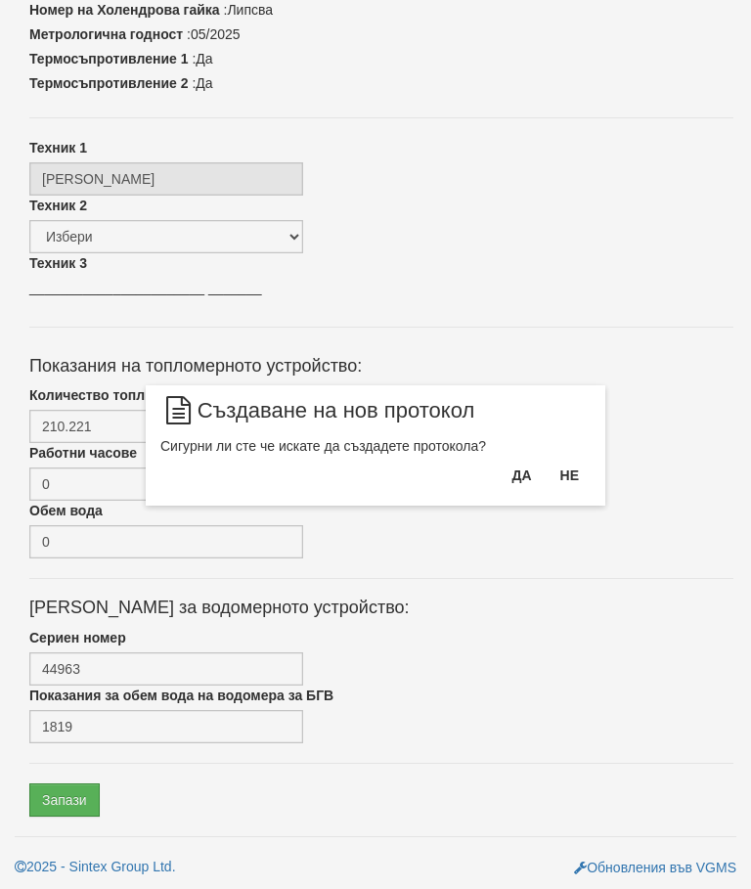
click at [521, 470] on button "Да" at bounding box center [521, 475] width 43 height 31
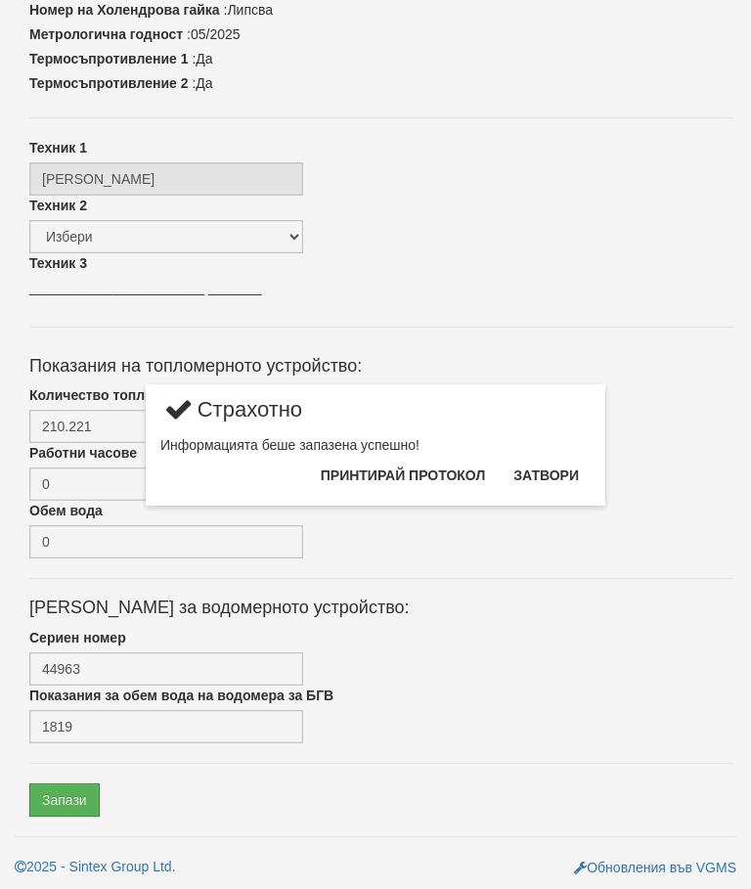
click at [562, 471] on button "Затвори" at bounding box center [546, 475] width 89 height 31
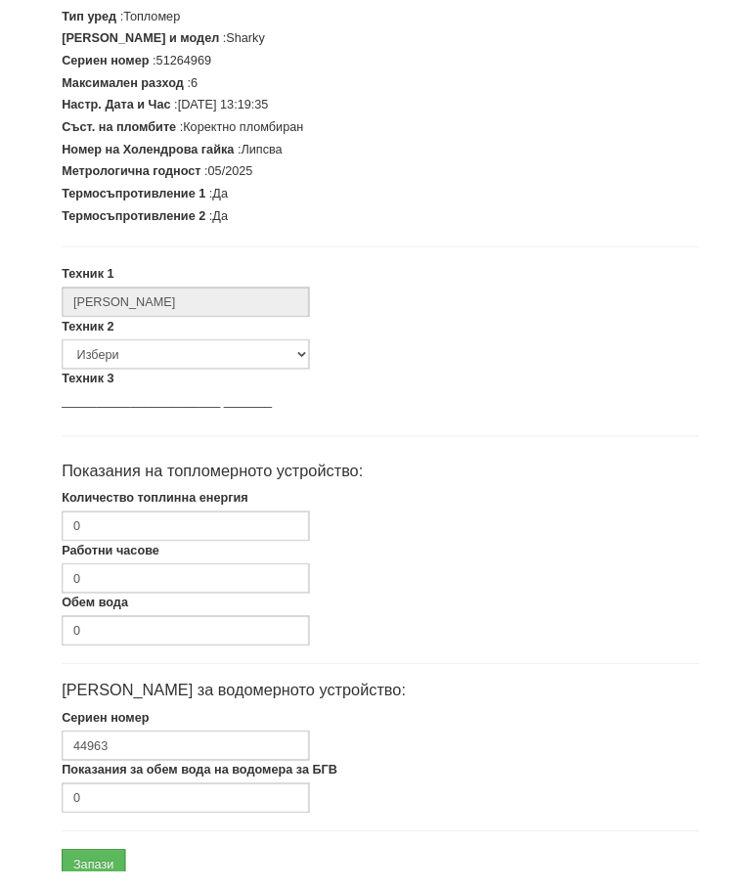
scroll to position [496, 0]
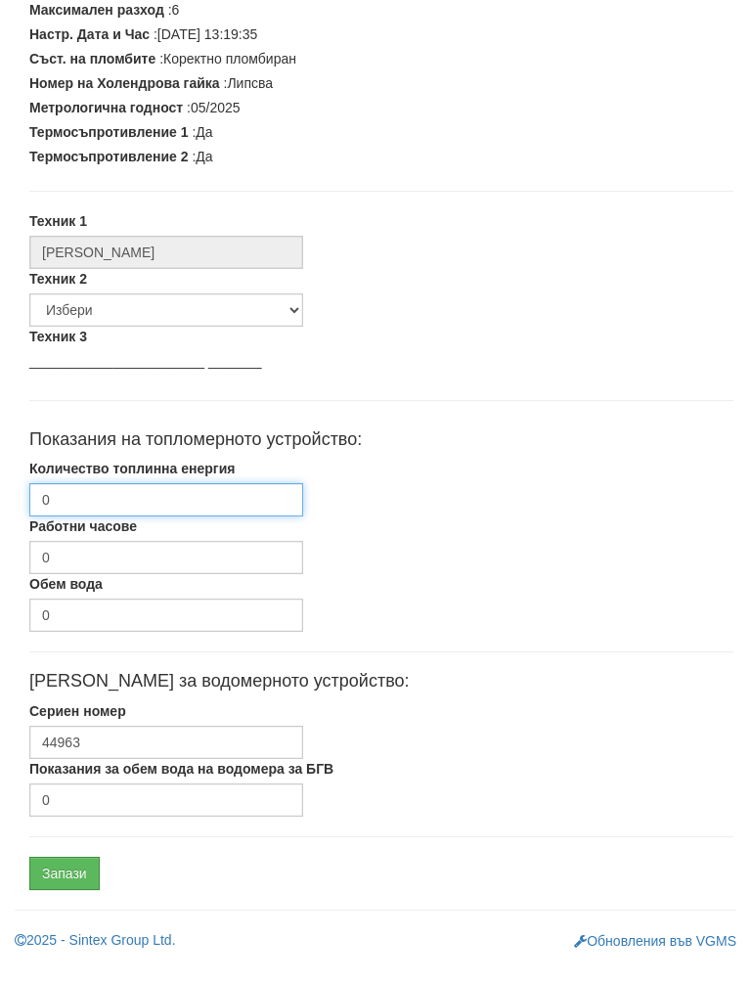
click at [182, 503] on input "0" at bounding box center [166, 519] width 274 height 33
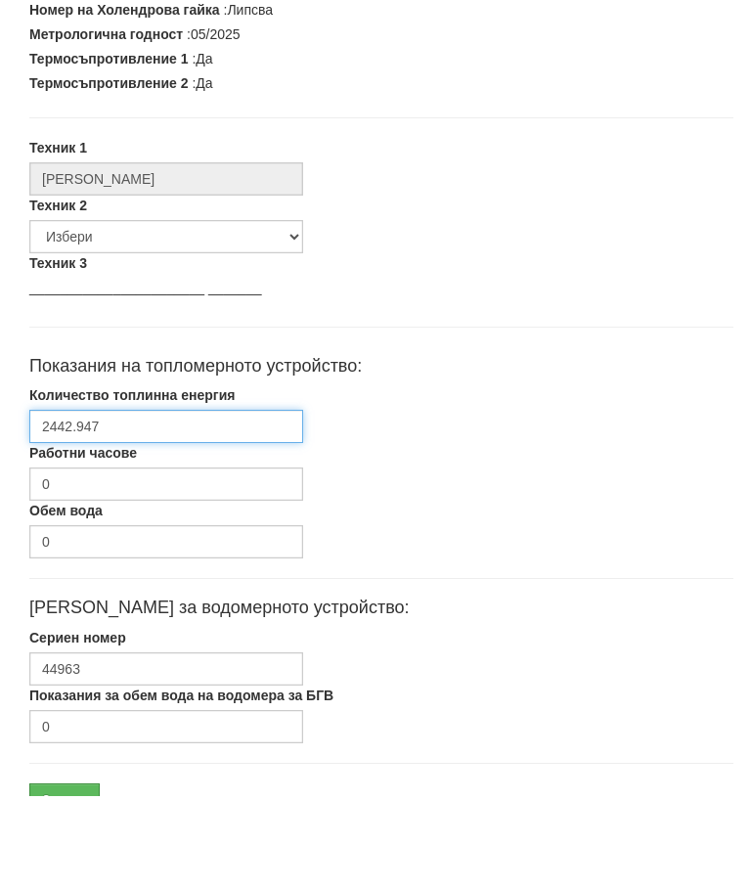
scroll to position [589, 0]
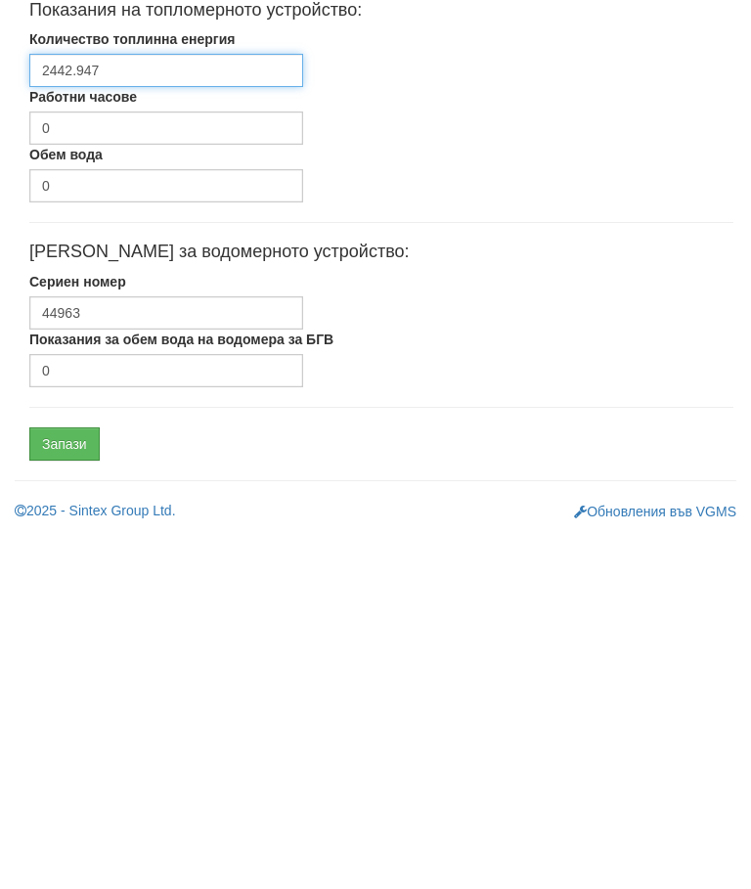
type input "2442.947"
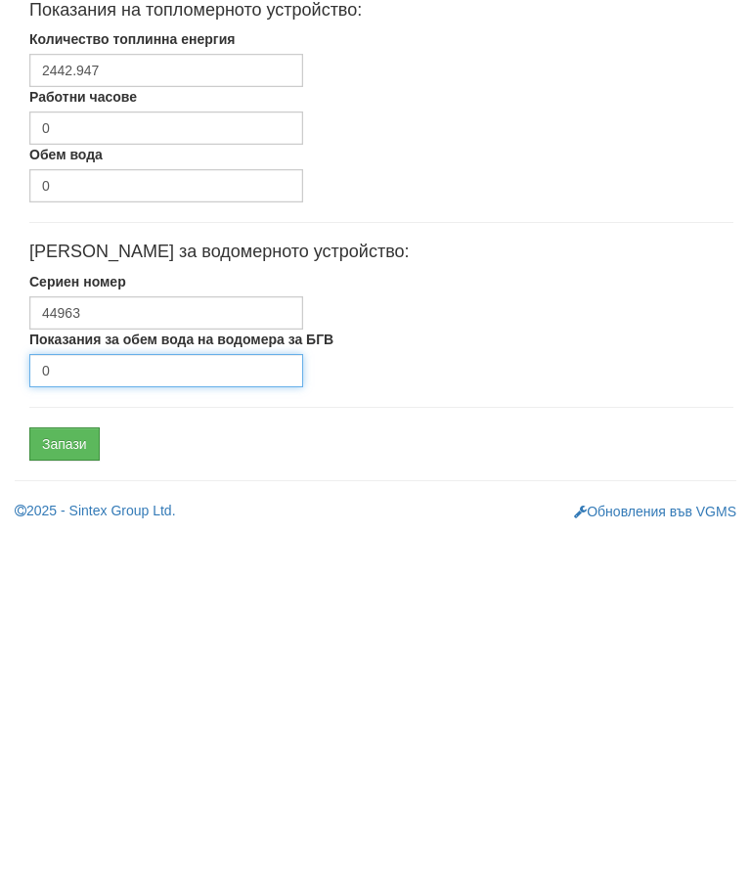
click at [169, 710] on input "0" at bounding box center [166, 726] width 274 height 33
type input "6867"
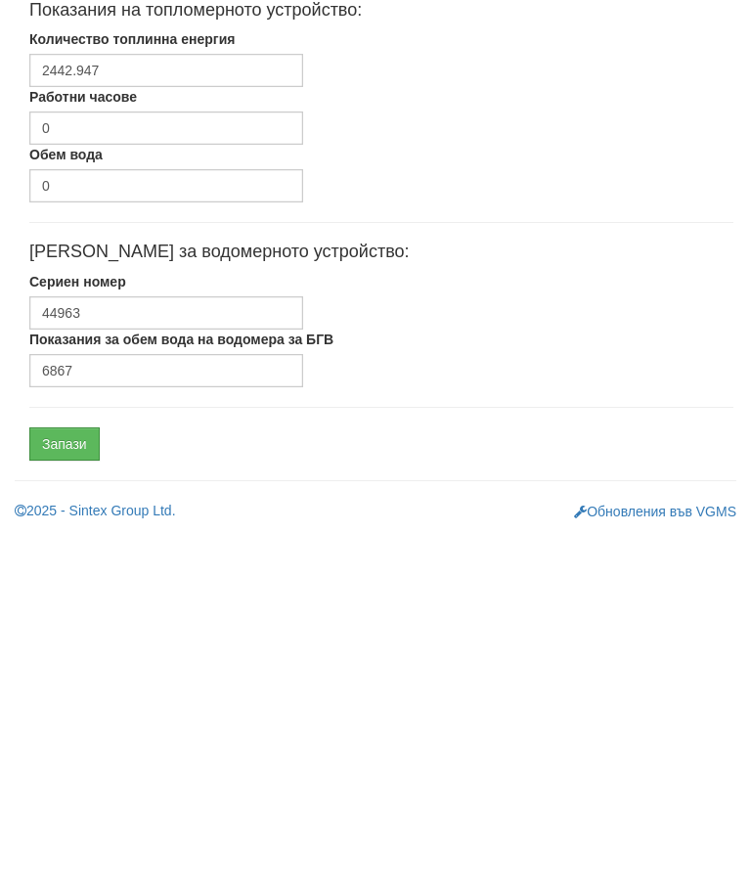
click at [68, 783] on input "Запази" at bounding box center [64, 799] width 70 height 33
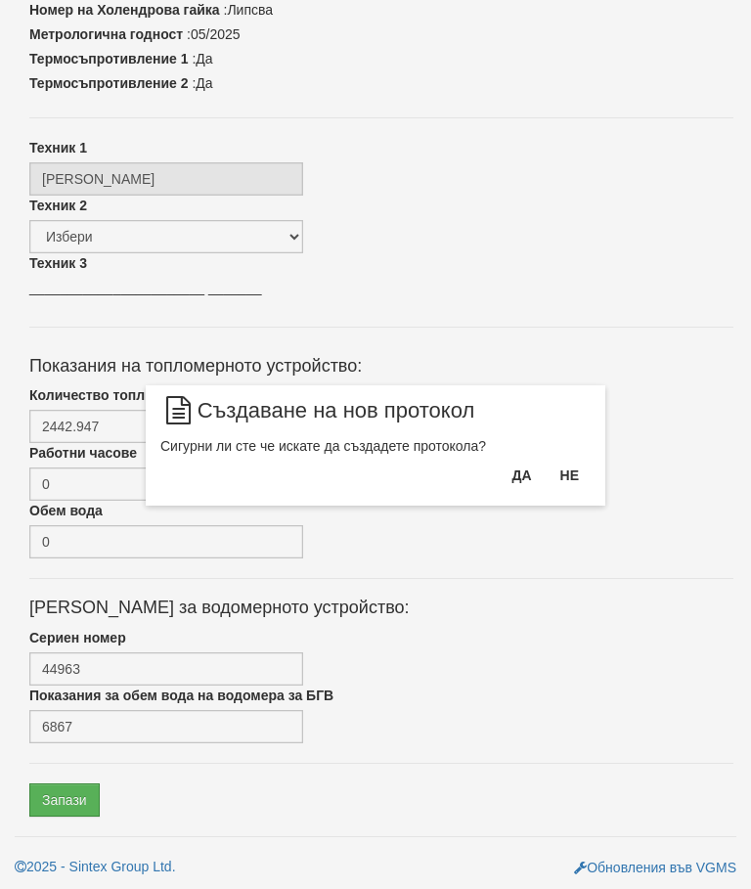
click at [514, 471] on button "Да" at bounding box center [521, 475] width 43 height 31
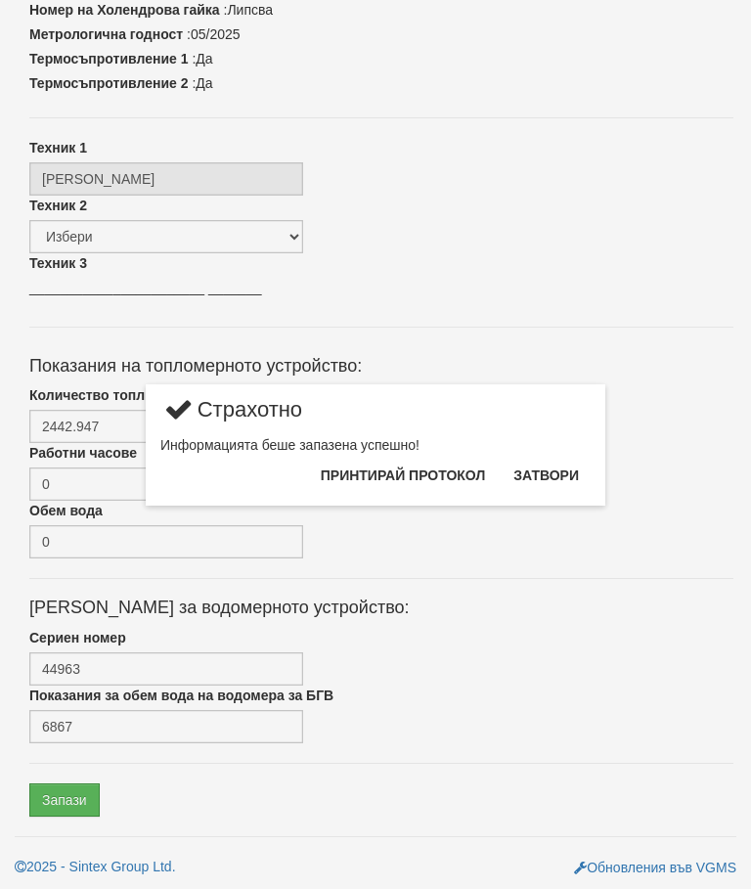
click at [546, 468] on button "Затвори" at bounding box center [546, 475] width 89 height 31
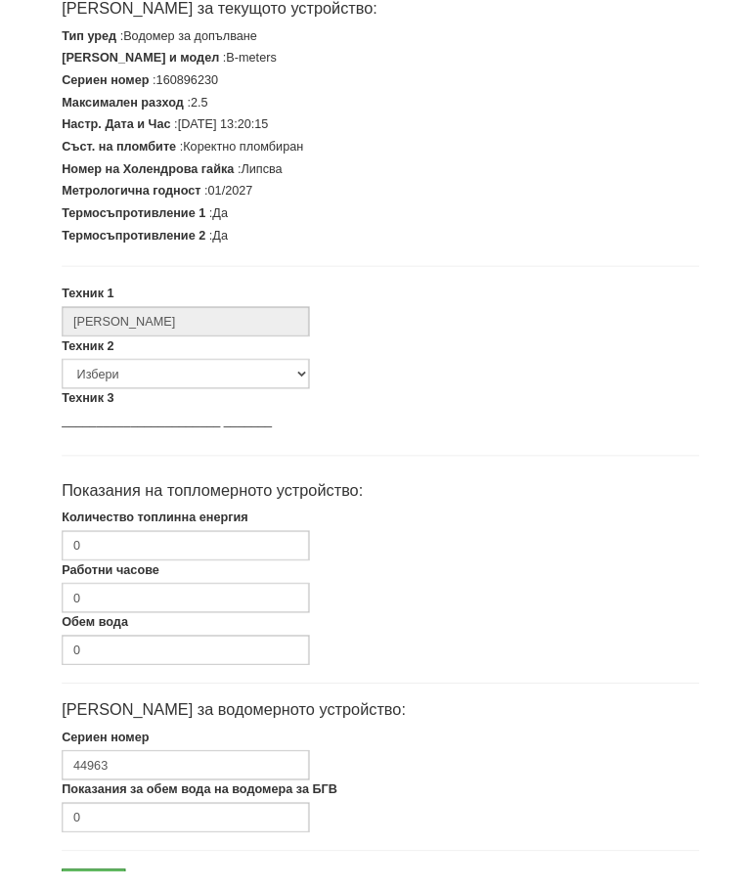
scroll to position [496, 0]
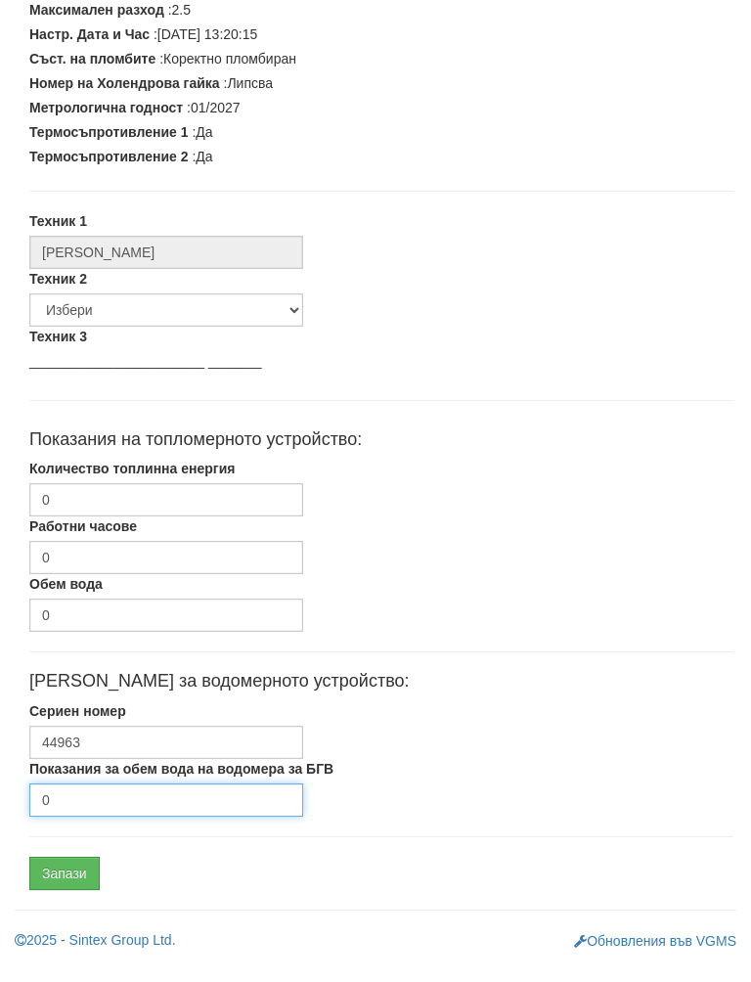
click at [123, 803] on input "0" at bounding box center [166, 819] width 274 height 33
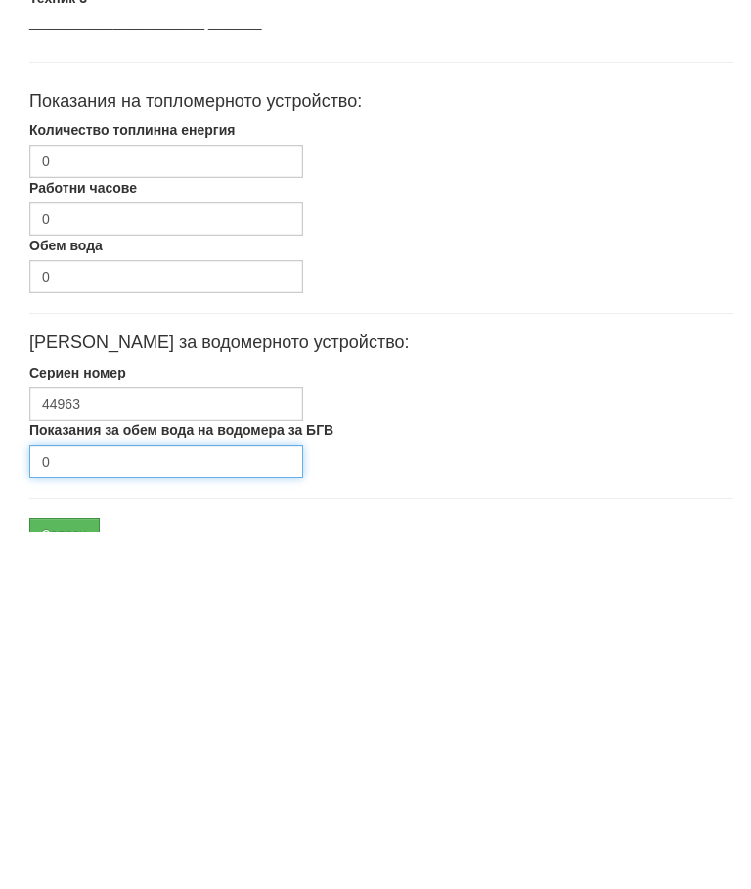
scroll to position [589, 0]
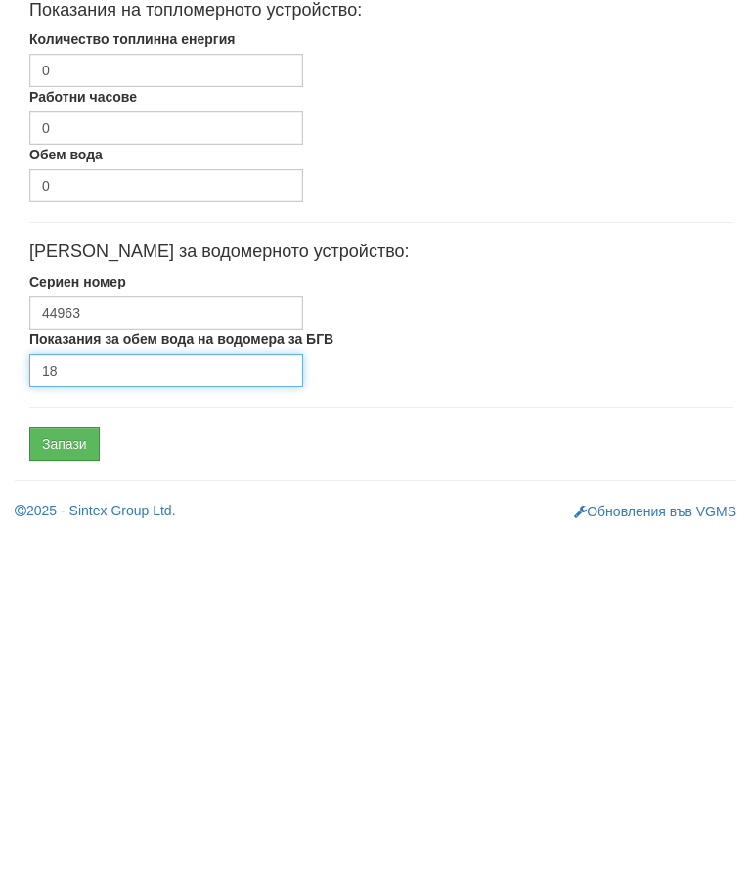
type input "18"
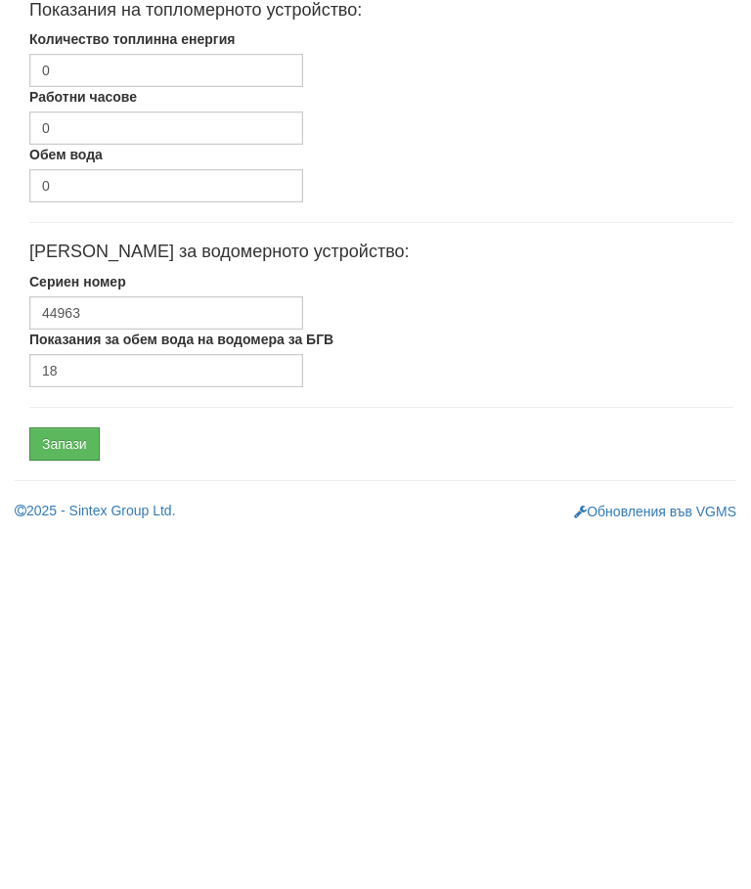
click at [77, 783] on input "Запази" at bounding box center [64, 799] width 70 height 33
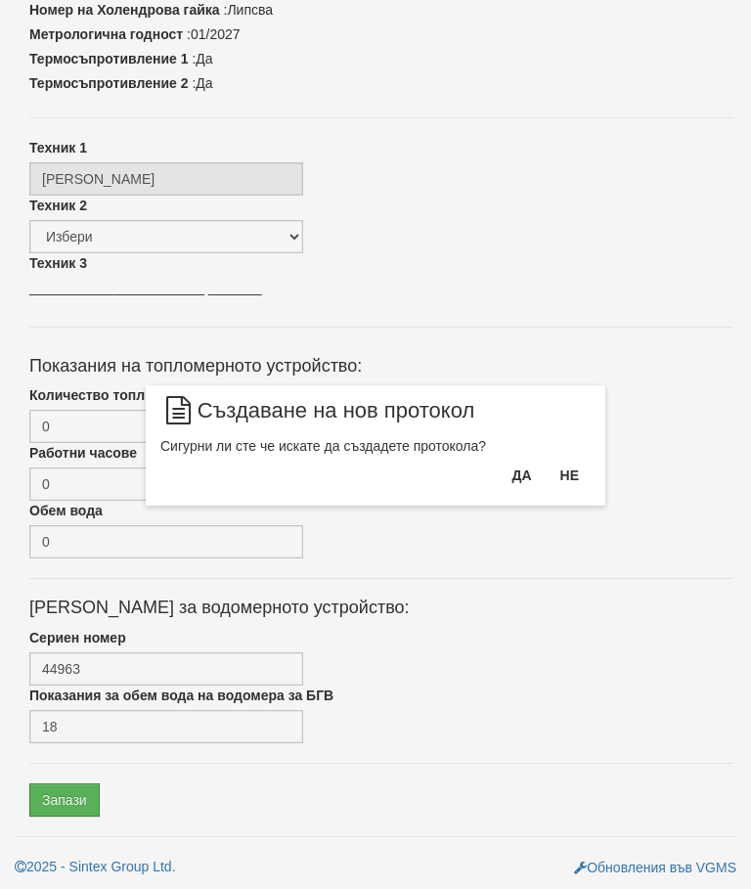
click at [506, 463] on button "Да" at bounding box center [521, 475] width 43 height 31
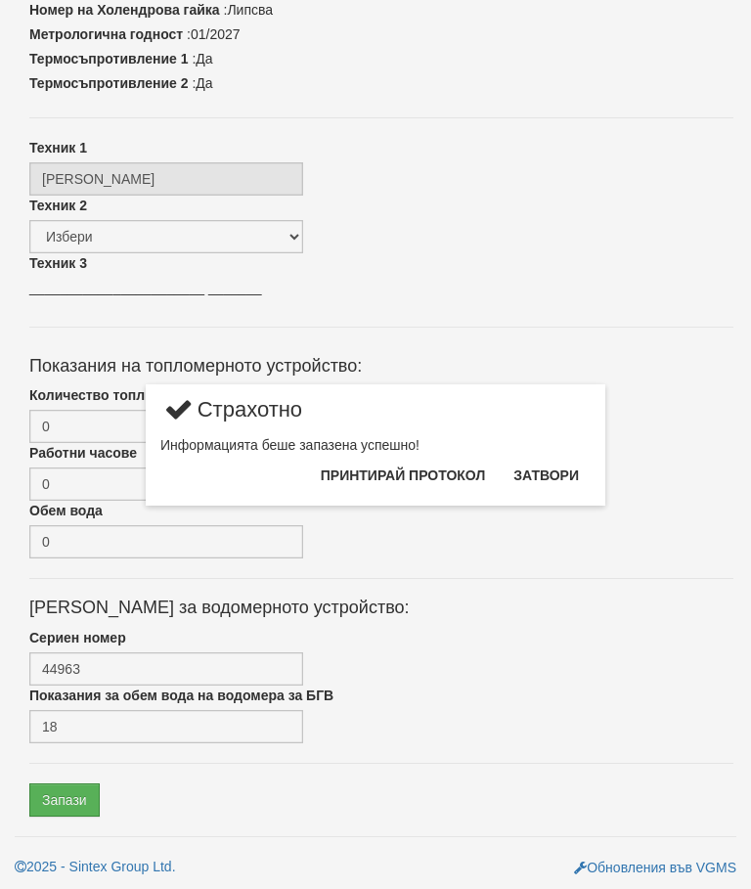
click at [555, 465] on button "Затвори" at bounding box center [546, 475] width 89 height 31
